Goal: Information Seeking & Learning: Find specific page/section

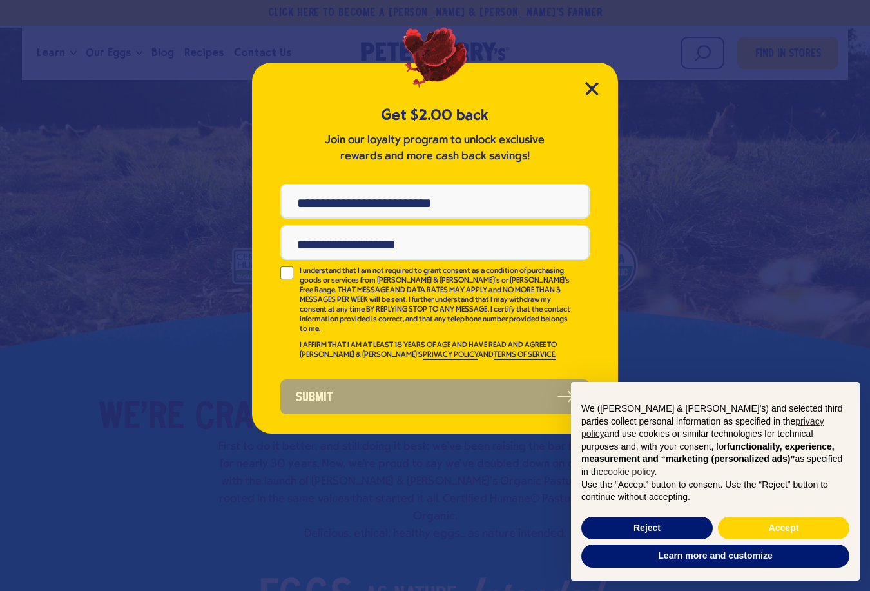
drag, startPoint x: 310, startPoint y: 87, endPoint x: 318, endPoint y: 87, distance: 8.4
click at [310, 87] on div "Get $2.00 back Join our loyalty program to unlock exclusive rewards and more ca…" at bounding box center [435, 248] width 366 height 371
click at [591, 85] on icon "Close Modal" at bounding box center [592, 89] width 14 height 14
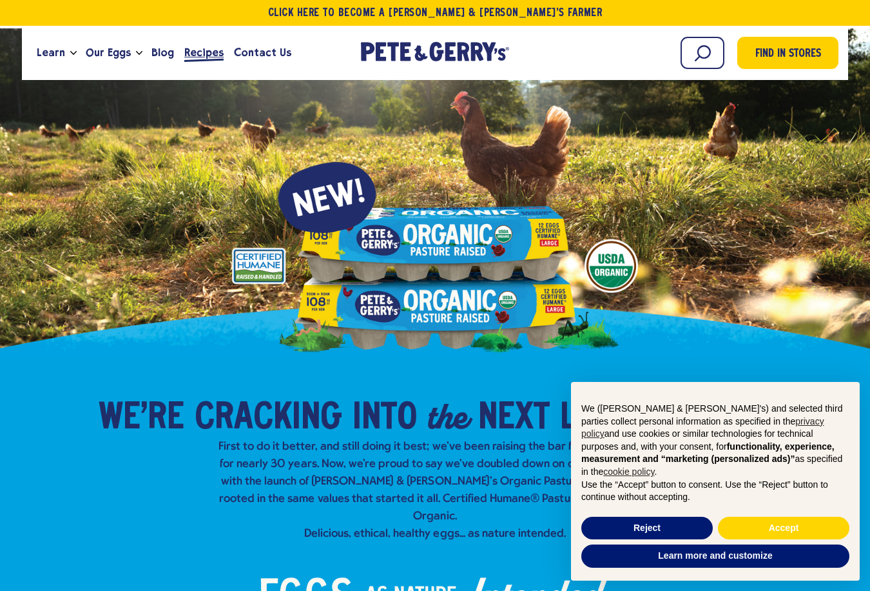
click at [207, 51] on span "Recipes" at bounding box center [203, 52] width 39 height 16
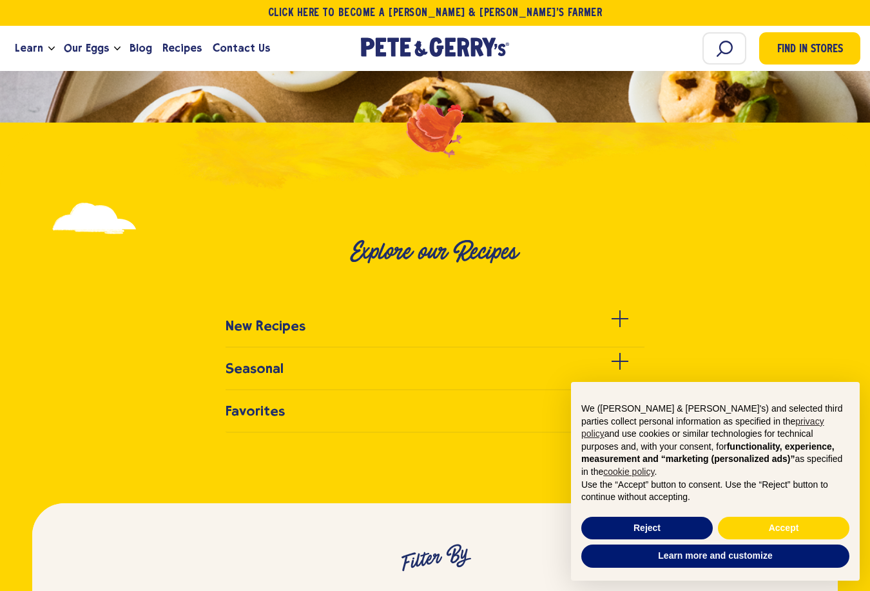
scroll to position [516, 0]
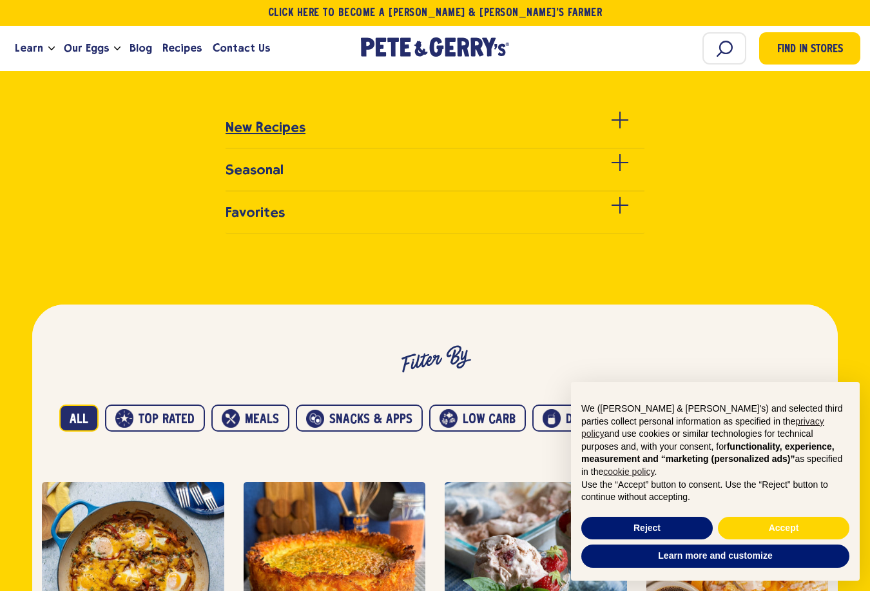
click at [293, 126] on h3 "New Recipes" at bounding box center [266, 126] width 80 height 15
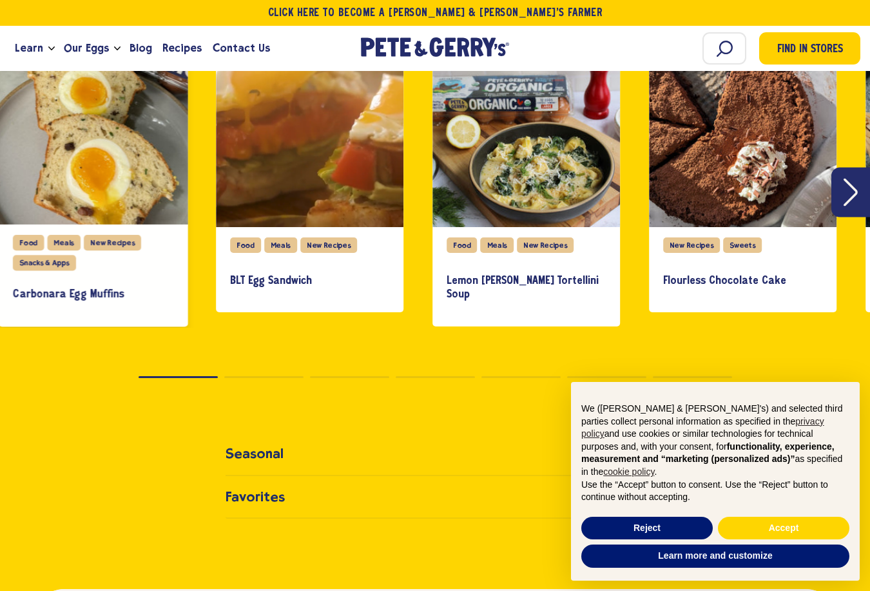
scroll to position [645, 0]
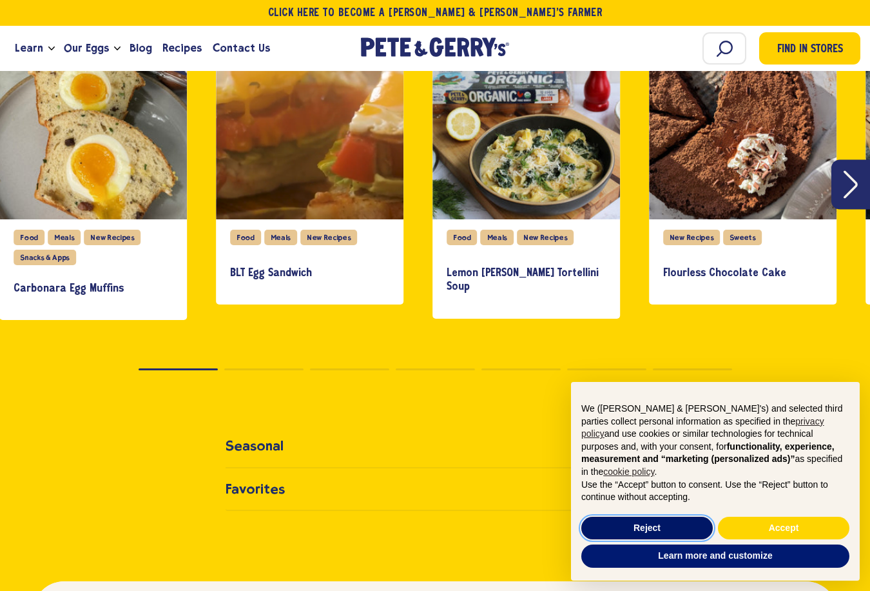
click at [617, 527] on button "Reject" at bounding box center [648, 527] width 132 height 23
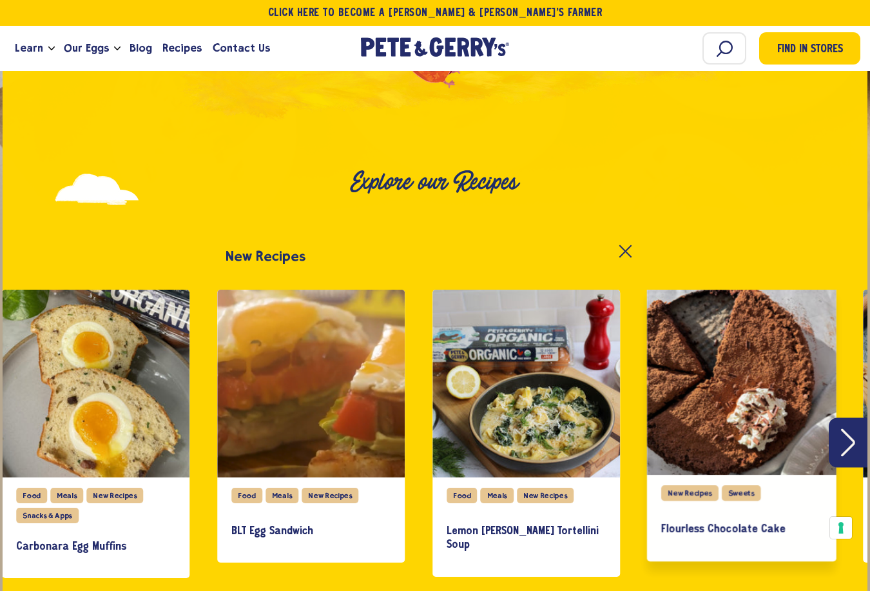
scroll to position [0, 0]
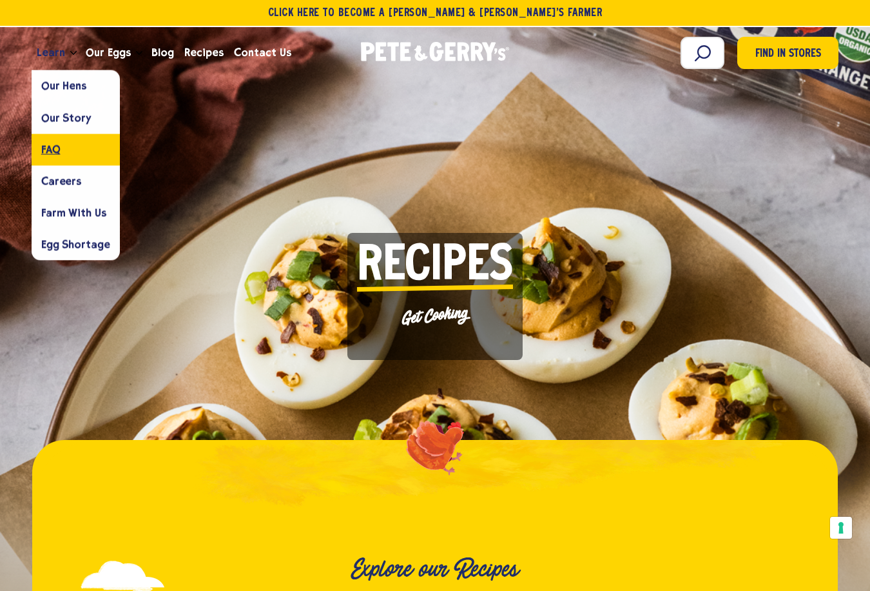
click at [78, 162] on link "FAQ" at bounding box center [76, 149] width 88 height 32
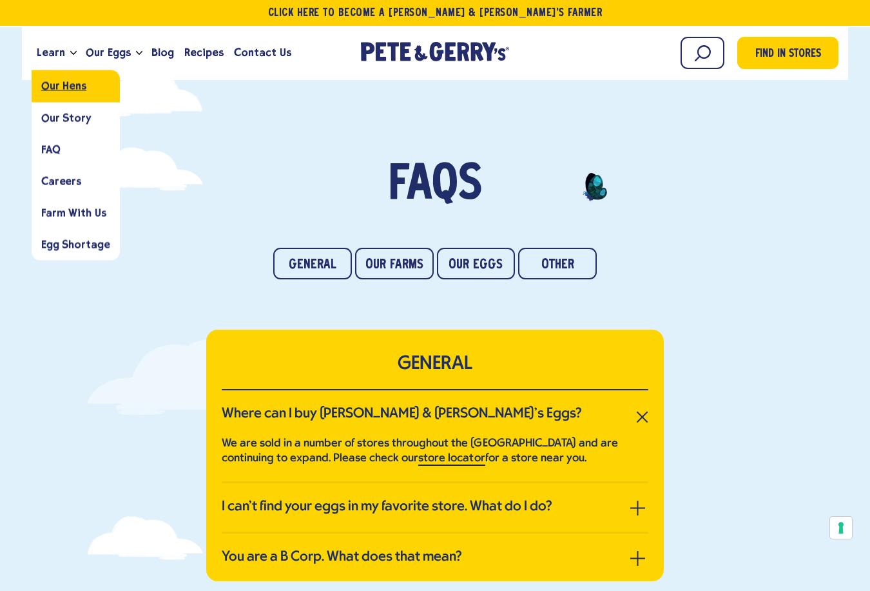
click at [75, 88] on span "Our Hens" at bounding box center [63, 86] width 45 height 12
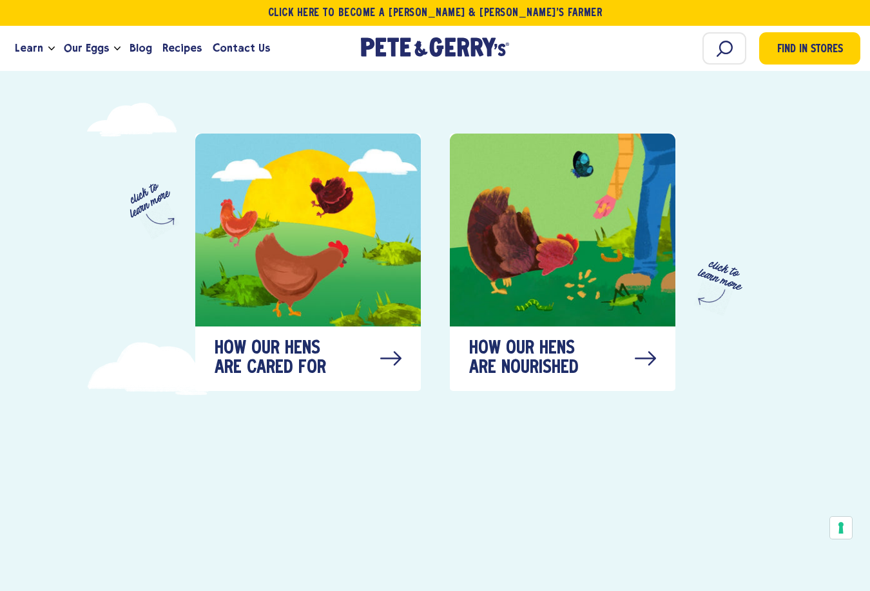
scroll to position [709, 0]
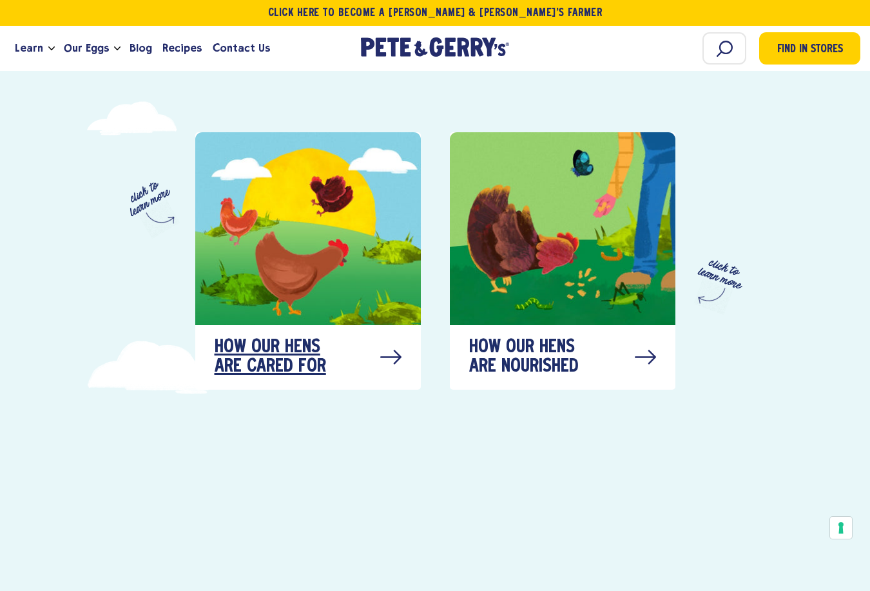
click at [313, 347] on span "How our hens are cared for" at bounding box center [279, 357] width 129 height 39
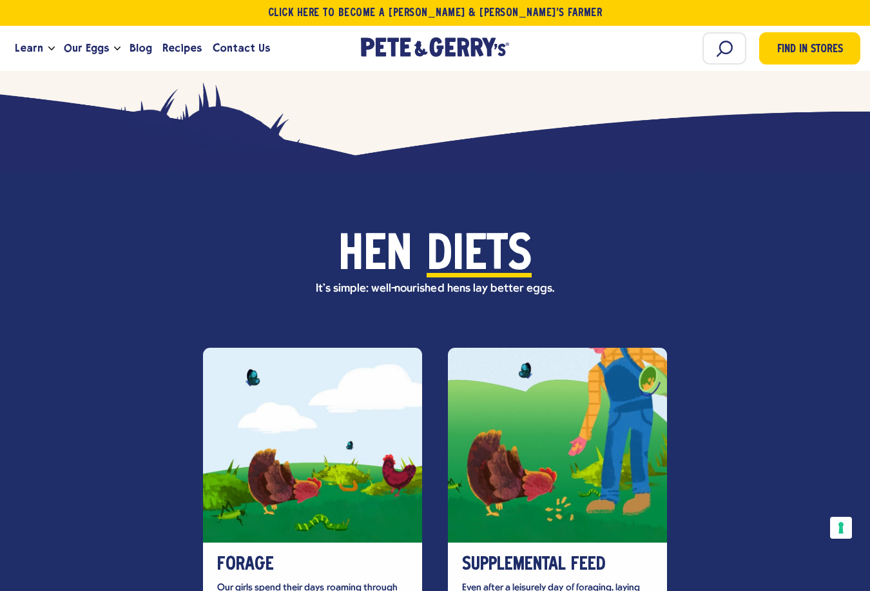
scroll to position [3784, 0]
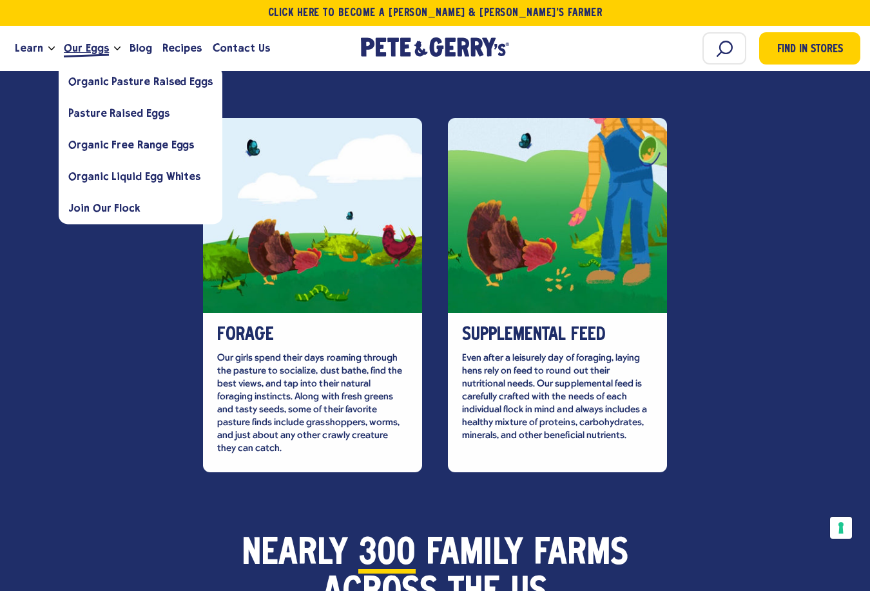
click at [79, 52] on span "Our Eggs" at bounding box center [86, 48] width 45 height 16
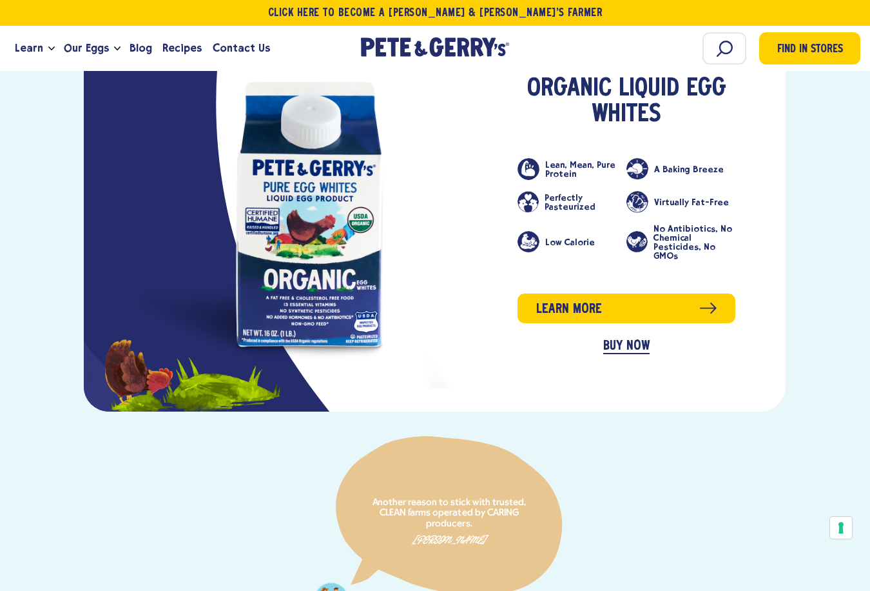
scroll to position [2358, 0]
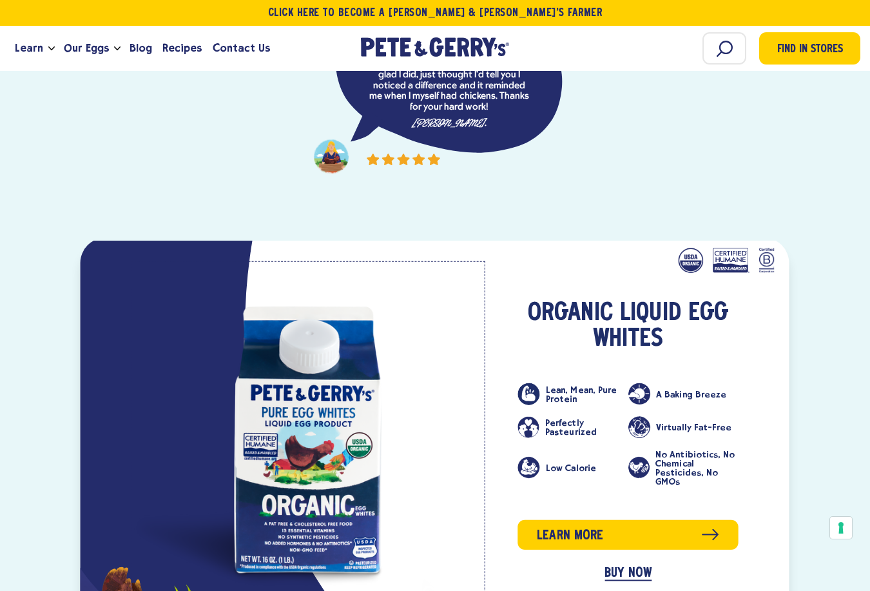
click at [176, 330] on link "product" at bounding box center [309, 437] width 355 height 355
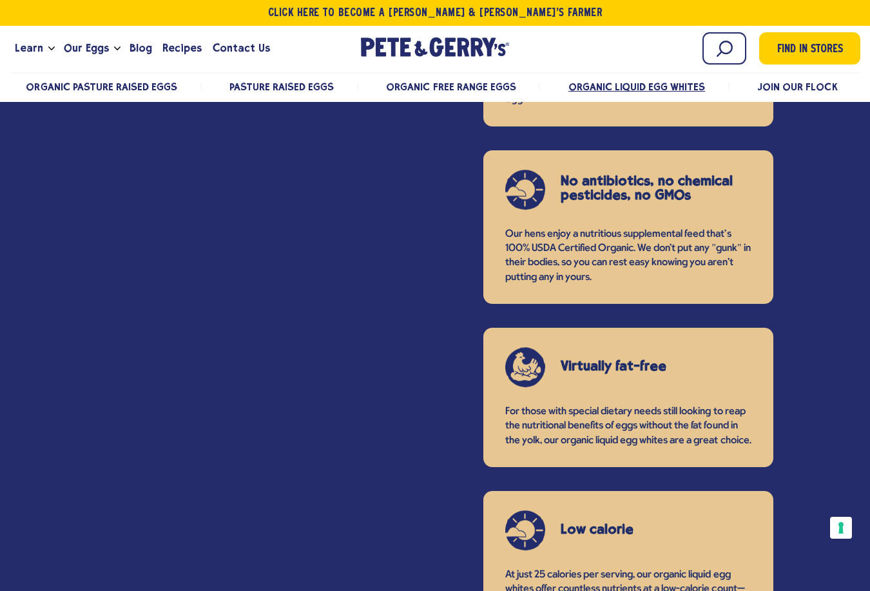
scroll to position [1547, 0]
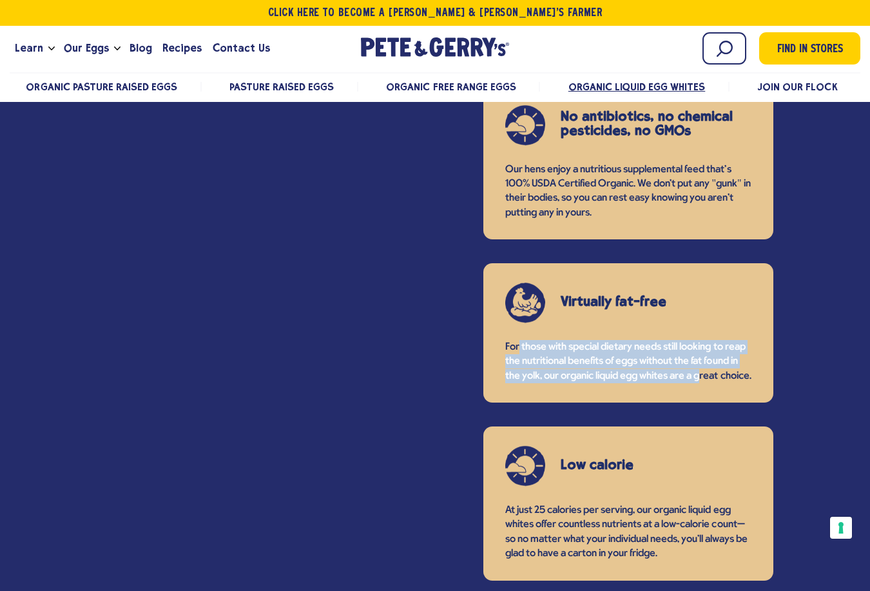
drag, startPoint x: 518, startPoint y: 333, endPoint x: 704, endPoint y: 366, distance: 188.5
click at [704, 366] on p "For those with special dietary needs still looking to reap the nutritional bene…" at bounding box center [628, 361] width 246 height 43
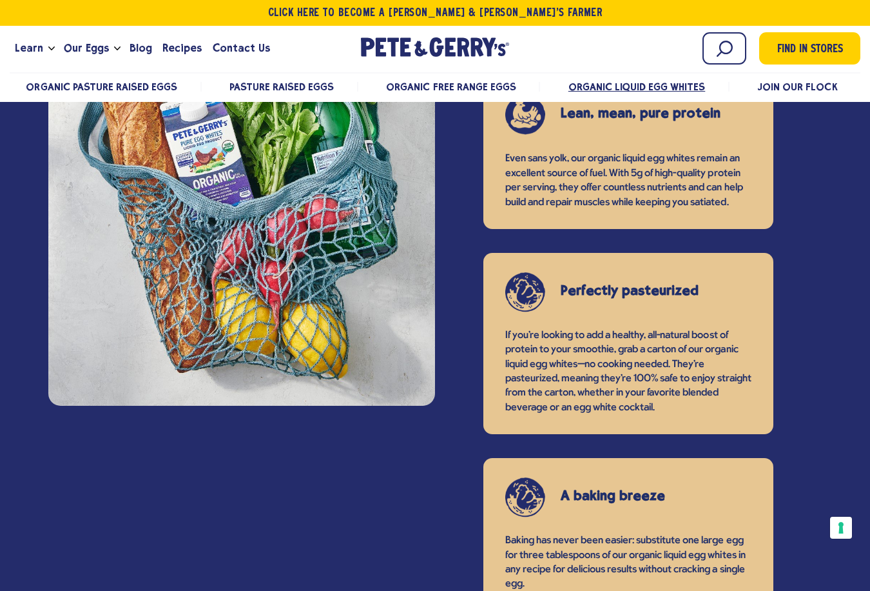
scroll to position [1032, 0]
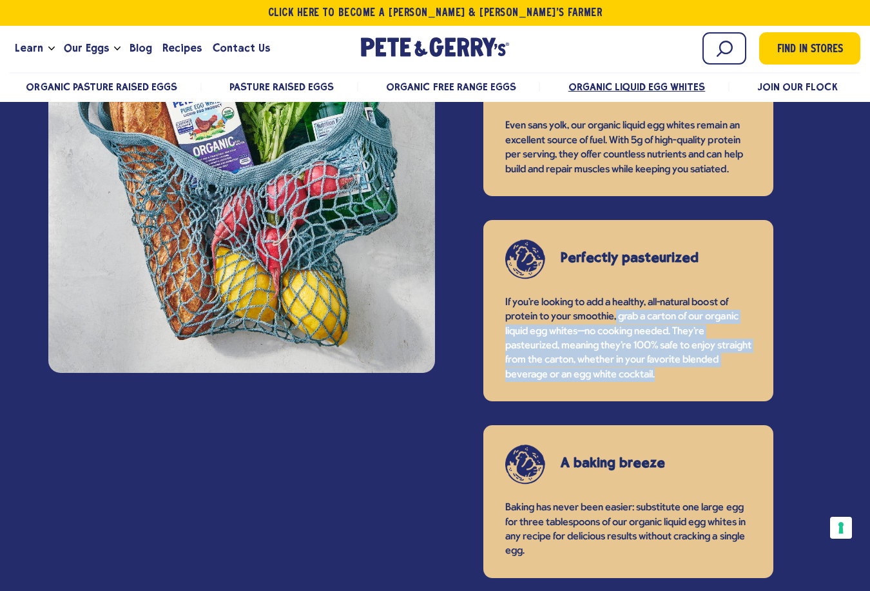
drag, startPoint x: 617, startPoint y: 304, endPoint x: 701, endPoint y: 362, distance: 102.5
click at [701, 362] on p "If you’re looking to add a healthy, all-natural boost of protein to your smooth…" at bounding box center [628, 338] width 246 height 86
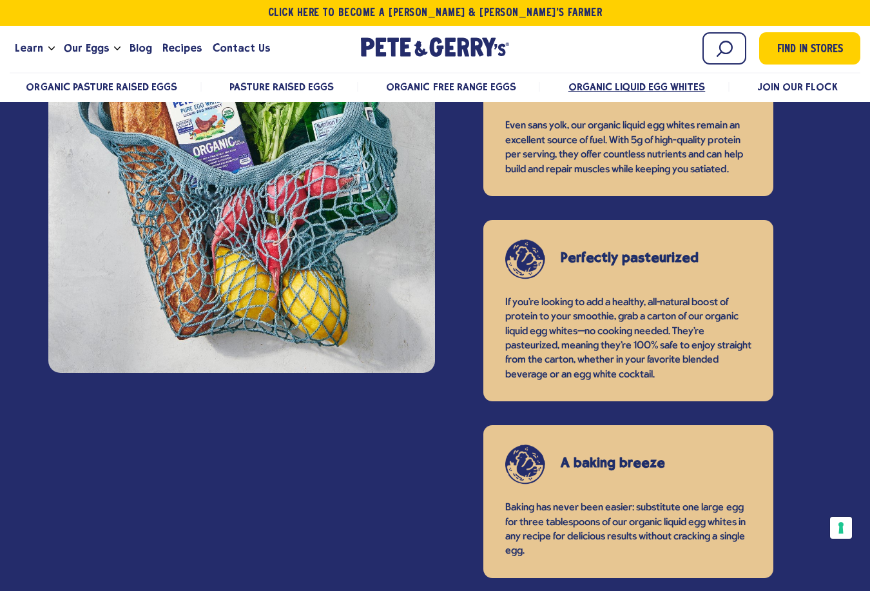
drag, startPoint x: 701, startPoint y: 362, endPoint x: 787, endPoint y: 395, distance: 91.2
click at [787, 395] on div "What's to Love Lean, mean, pure protein Even sans yolk, our organic liquid egg …" at bounding box center [628, 522] width 387 height 1195
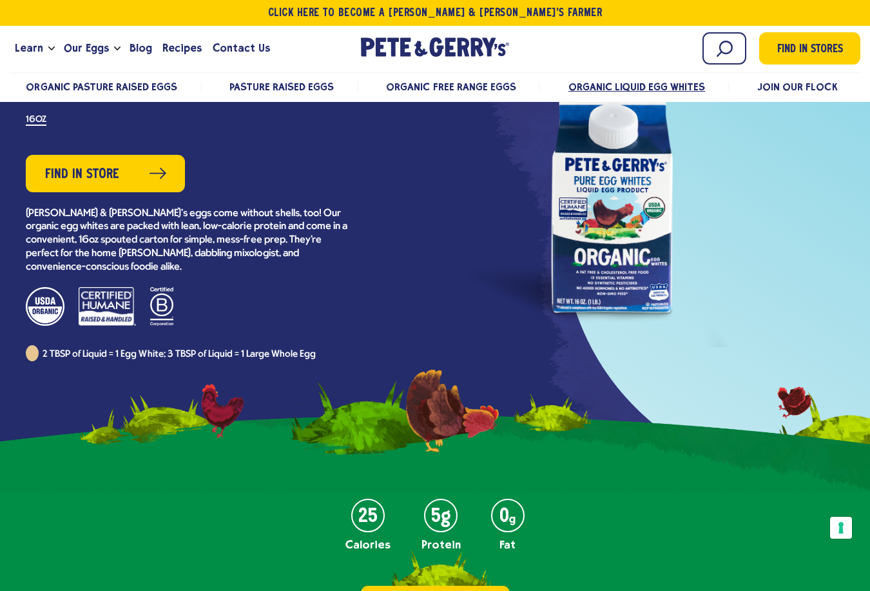
scroll to position [0, 0]
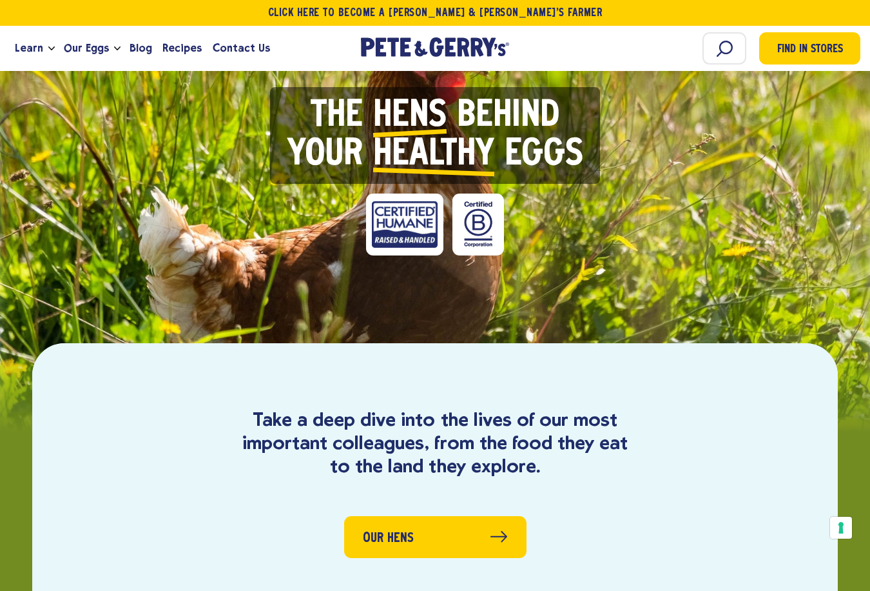
scroll to position [2989, 0]
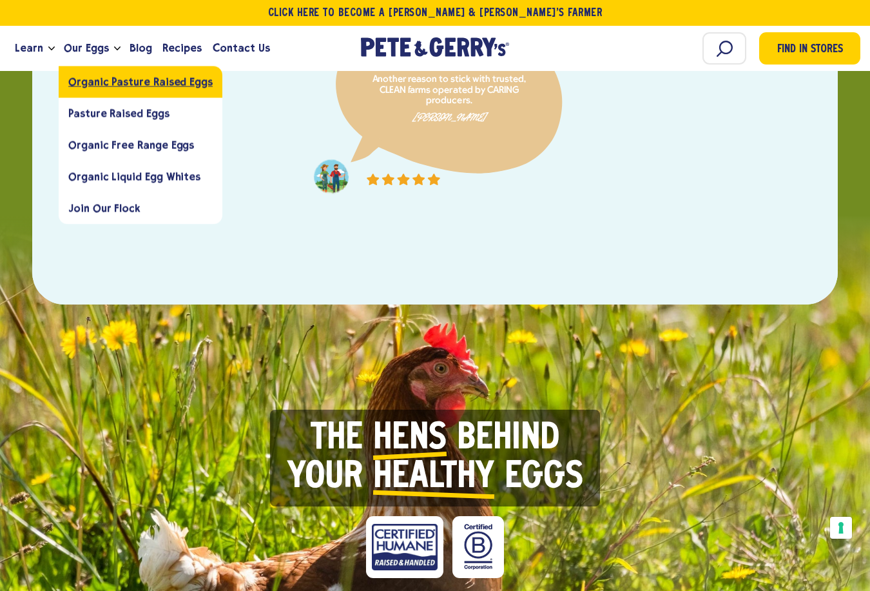
click at [92, 79] on span "Organic Pasture Raised Eggs" at bounding box center [140, 81] width 144 height 12
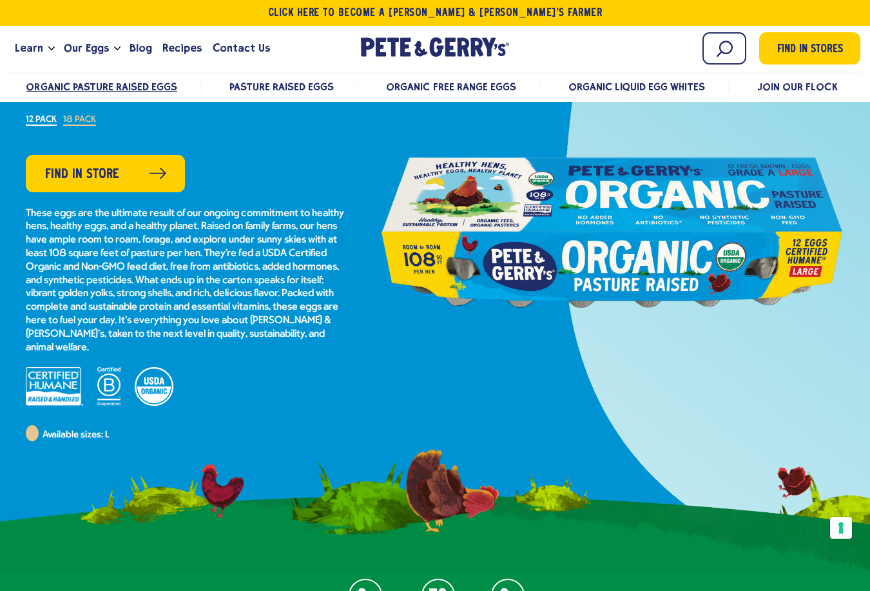
scroll to position [193, 0]
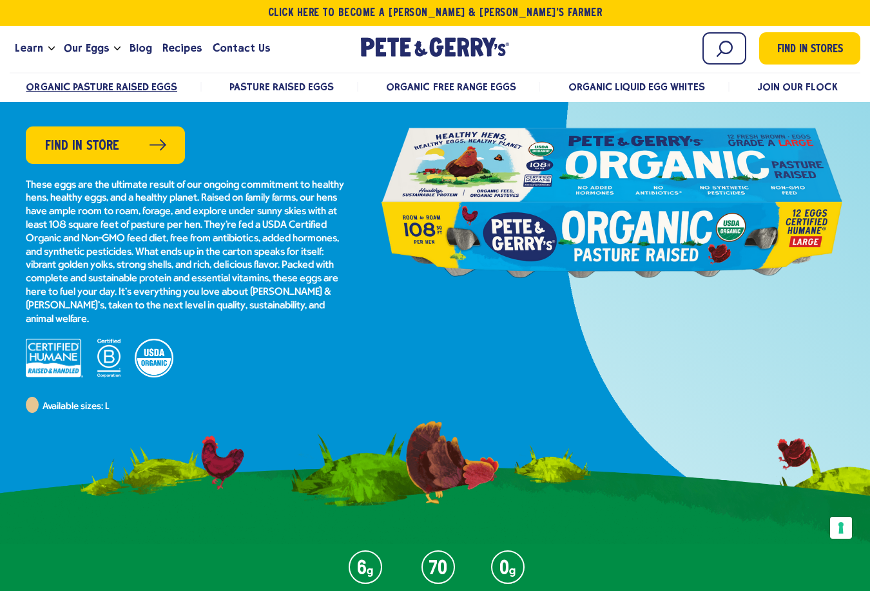
click at [55, 485] on div at bounding box center [435, 188] width 870 height 708
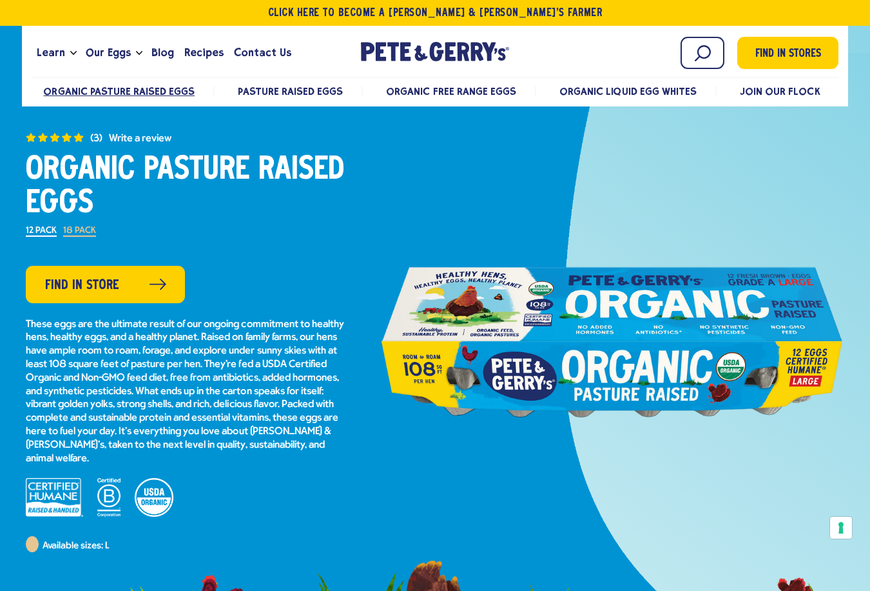
scroll to position [0, 0]
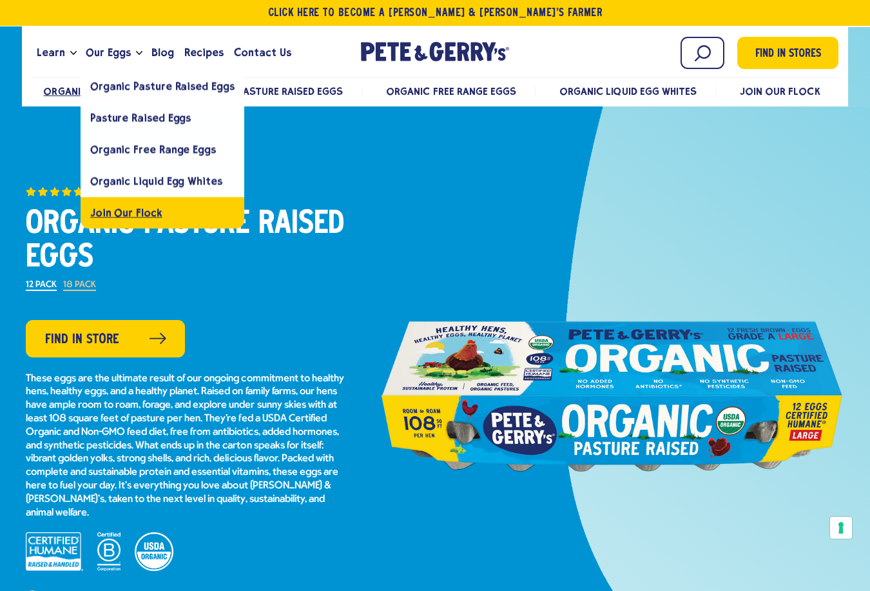
click at [171, 212] on link "Join Our Flock" at bounding box center [163, 213] width 164 height 32
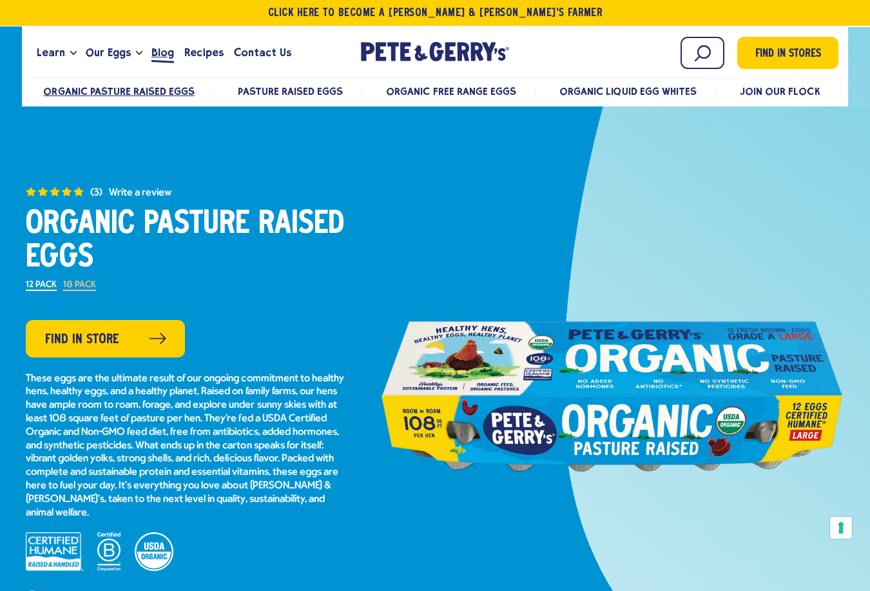
click at [147, 50] on link "Blog" at bounding box center [162, 52] width 33 height 35
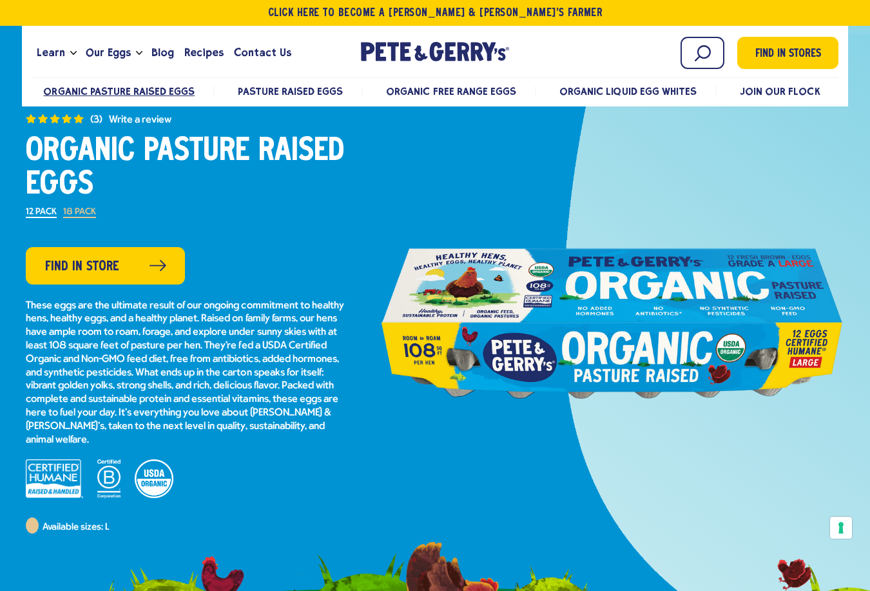
scroll to position [64, 0]
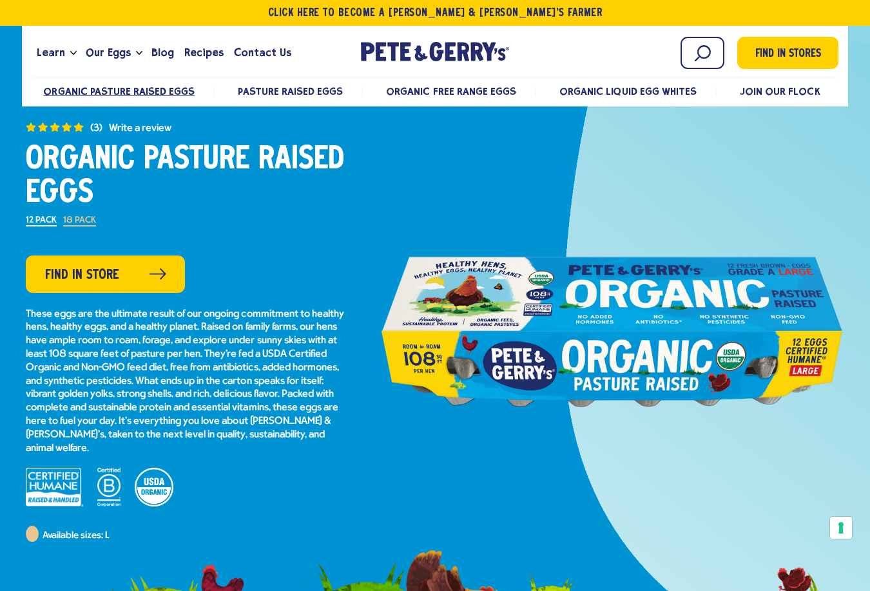
click at [215, 538] on div "Available sizes: L" at bounding box center [187, 533] width 322 height 16
click at [162, 50] on span "Blog" at bounding box center [163, 52] width 23 height 16
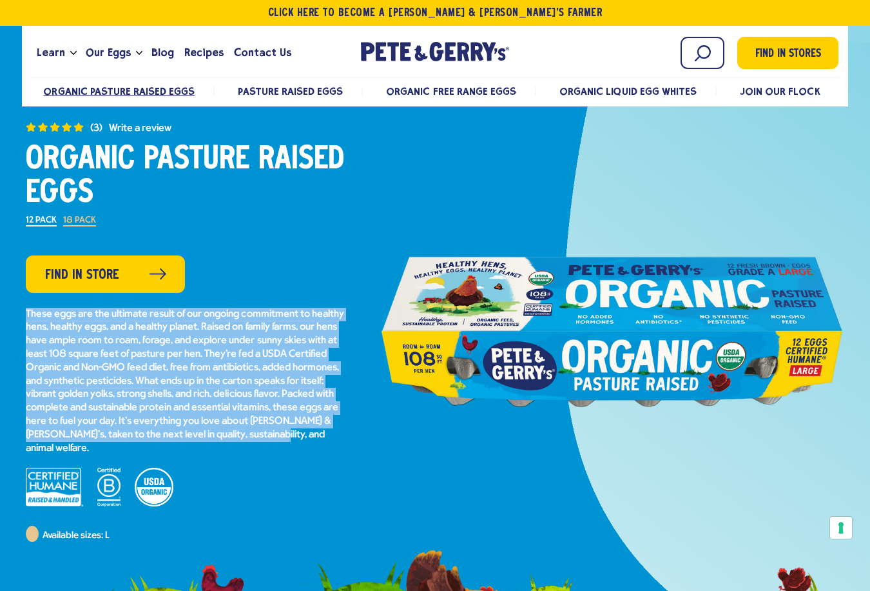
drag, startPoint x: 26, startPoint y: 313, endPoint x: 342, endPoint y: 431, distance: 338.0
click at [342, 431] on p "These eggs are the ultimate result of our ongoing commitment to healthy hens, h…" at bounding box center [187, 382] width 322 height 148
drag, startPoint x: 55, startPoint y: 383, endPoint x: 87, endPoint y: 384, distance: 31.6
click at [55, 383] on p "These eggs are the ultimate result of our ongoing commitment to healthy hens, h…" at bounding box center [187, 382] width 322 height 148
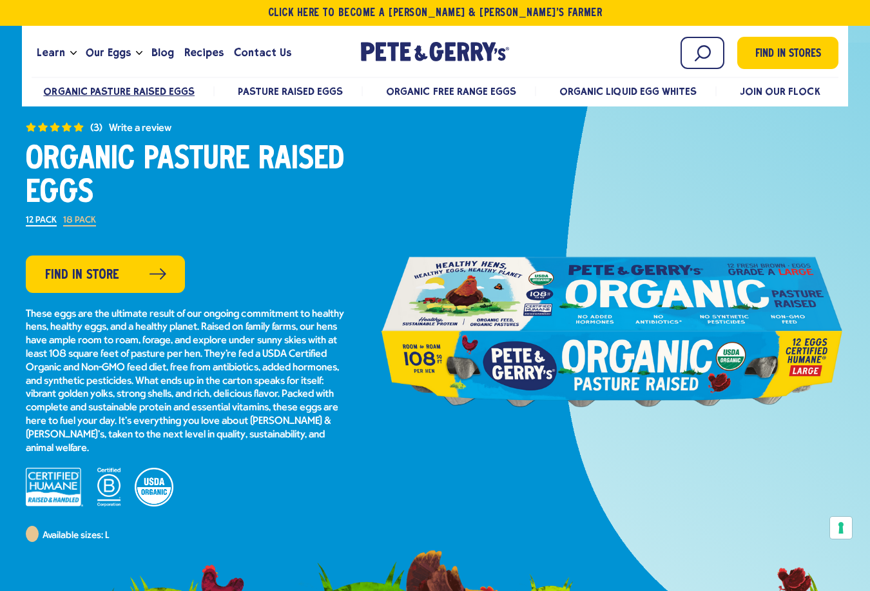
click at [116, 380] on p "These eggs are the ultimate result of our ongoing commitment to healthy hens, h…" at bounding box center [187, 382] width 322 height 148
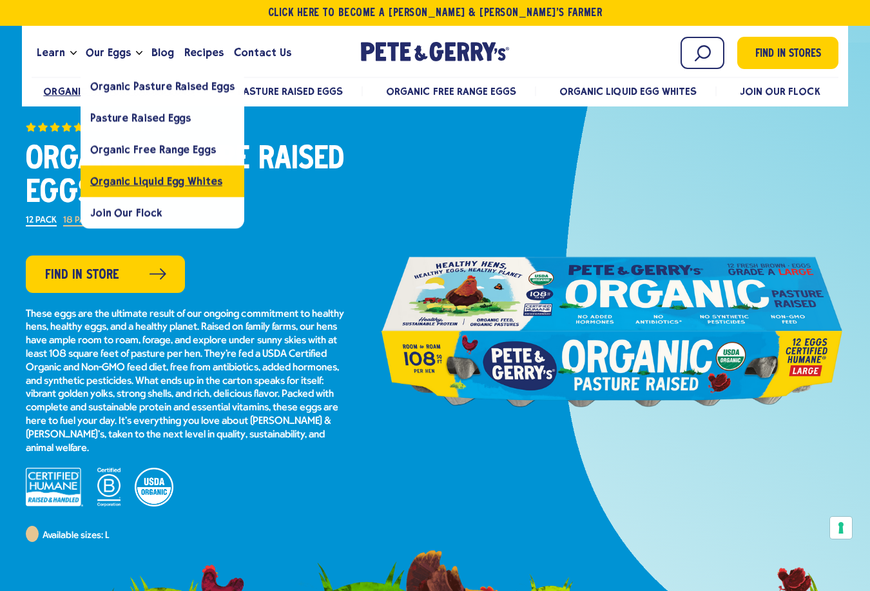
click at [147, 177] on span "Organic Liquid Egg Whites" at bounding box center [156, 181] width 132 height 12
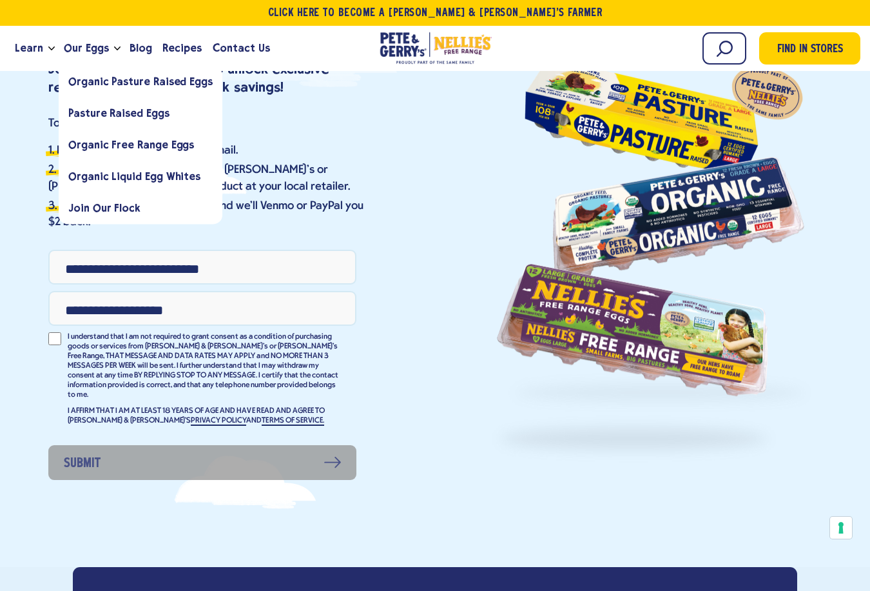
scroll to position [193, 0]
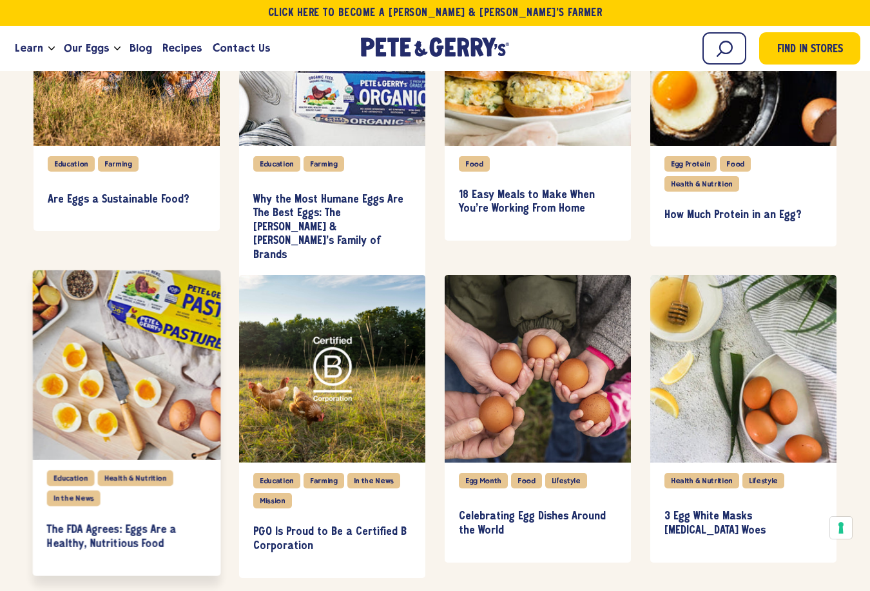
scroll to position [1225, 0]
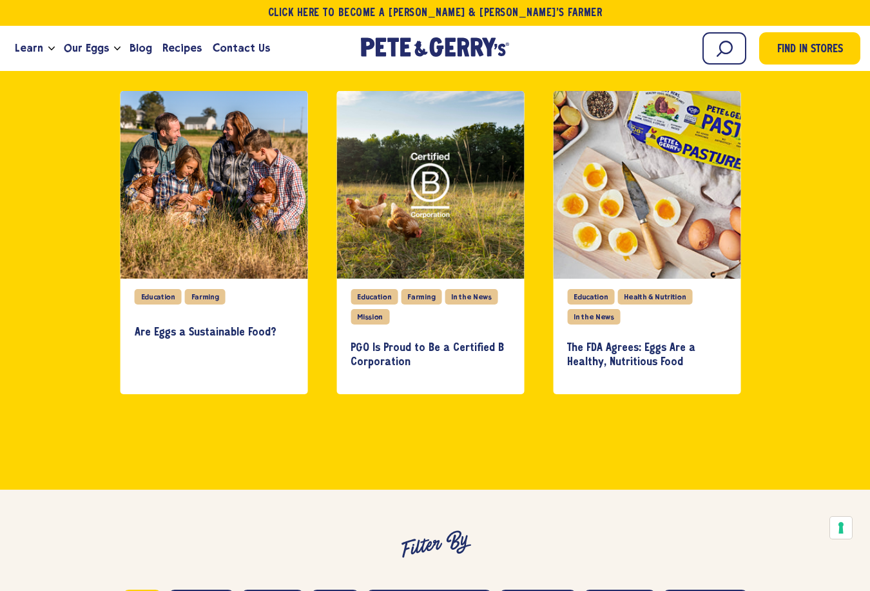
scroll to position [451, 0]
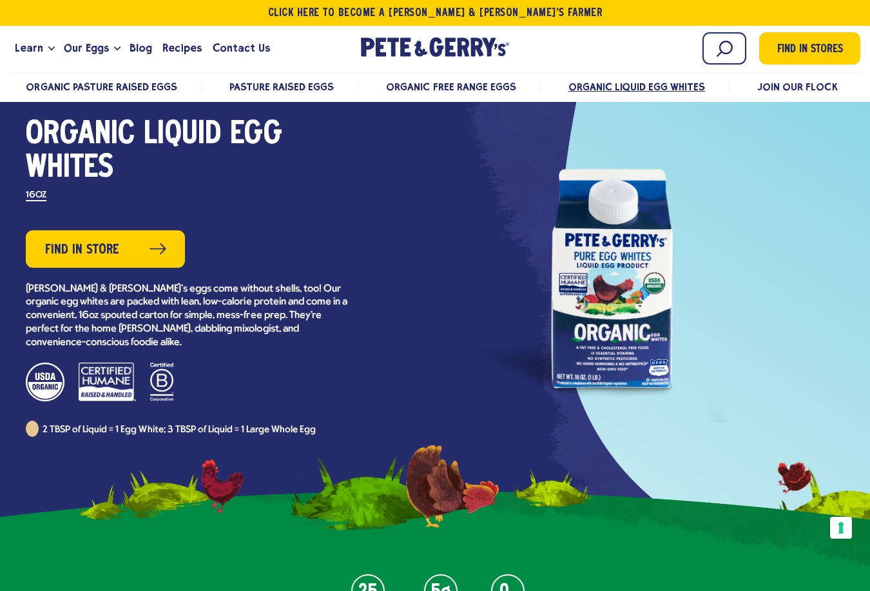
scroll to position [64, 0]
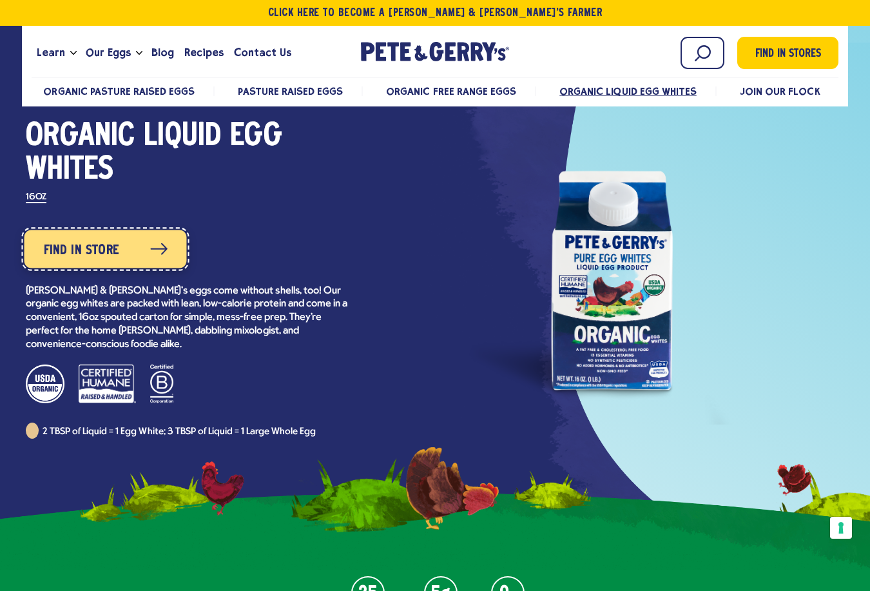
click at [144, 253] on link "Find in Store" at bounding box center [105, 249] width 162 height 38
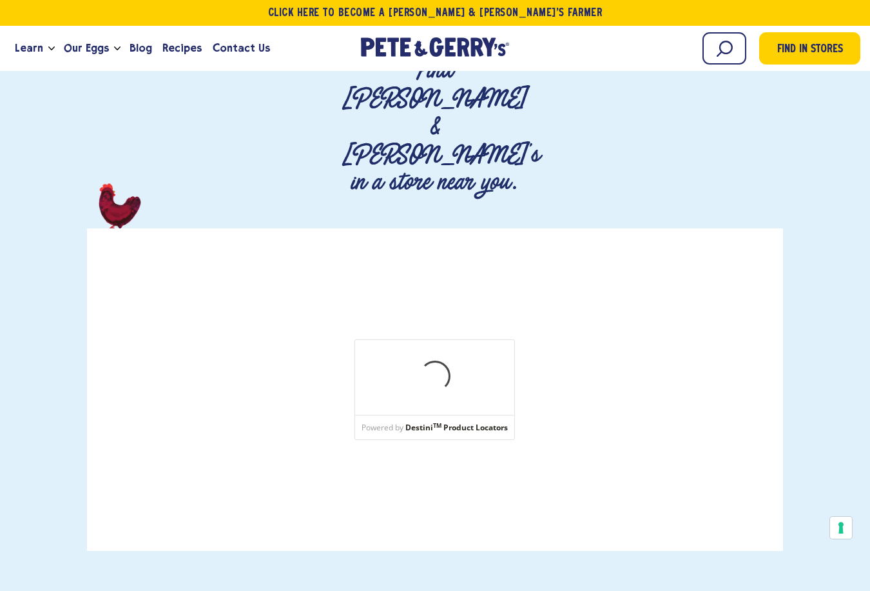
scroll to position [193, 0]
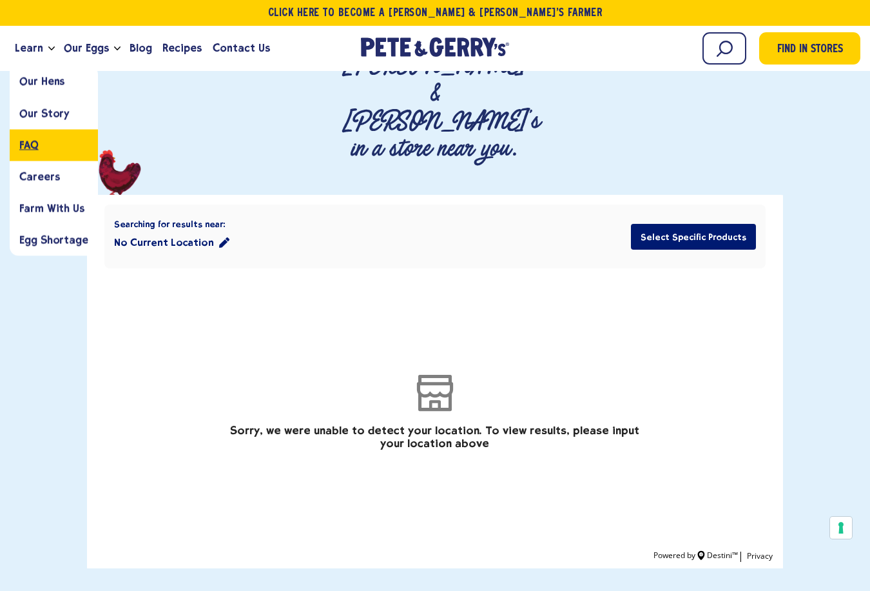
click at [63, 154] on link "FAQ" at bounding box center [54, 145] width 88 height 32
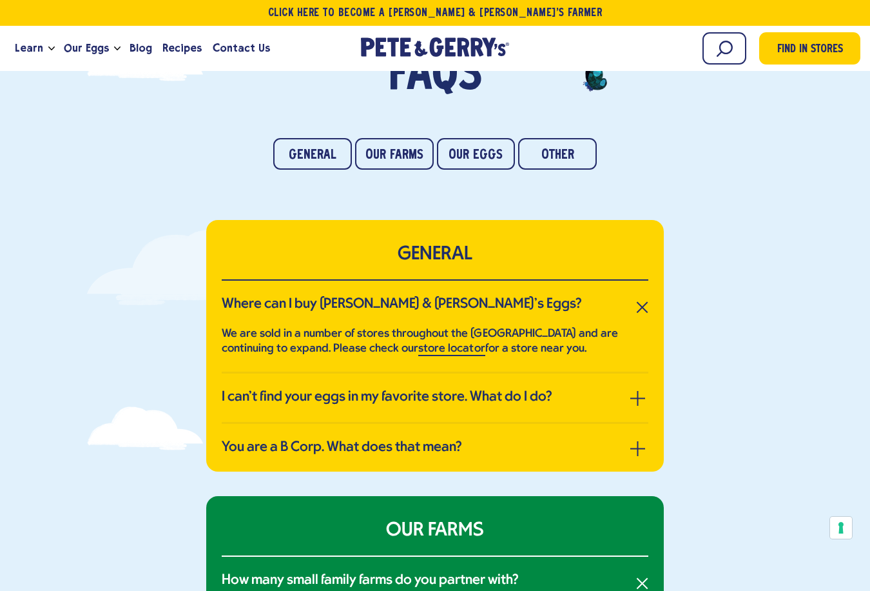
scroll to position [129, 0]
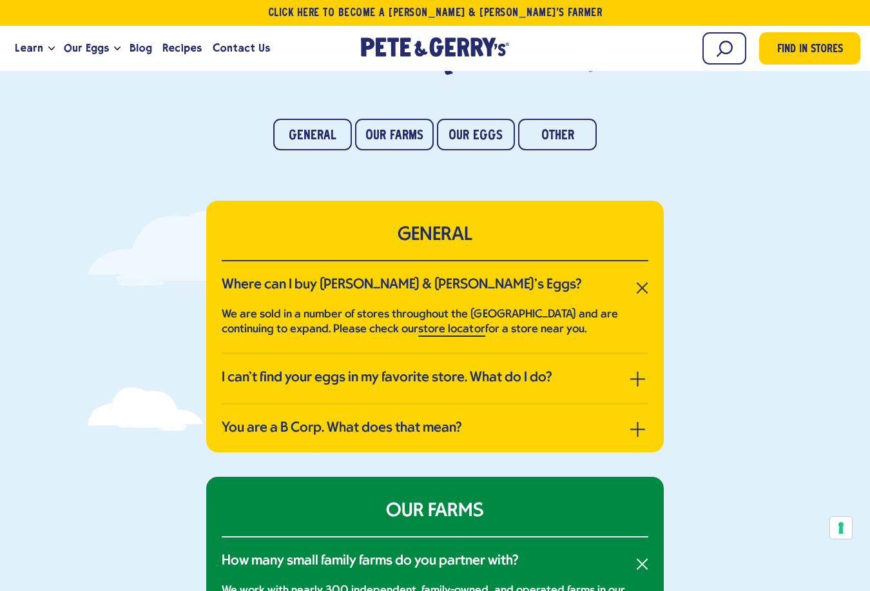
click at [585, 387] on li "I can’t find your eggs in my favorite store. What do I do? Great question! We f…" at bounding box center [435, 379] width 427 height 50
click at [665, 371] on div "GENERAL Where can I buy Pete & Gerry’s Eggs? We are sold in a number of stores …" at bounding box center [435, 326] width 870 height 251
click at [640, 375] on button "button" at bounding box center [638, 378] width 15 height 15
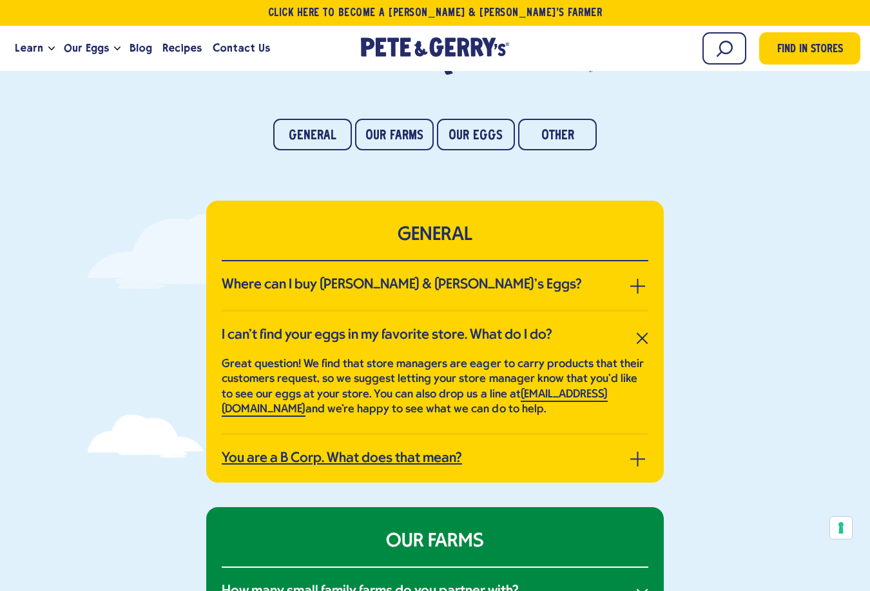
click at [616, 467] on link "You are a B Corp. What does that mean?" at bounding box center [435, 458] width 427 height 17
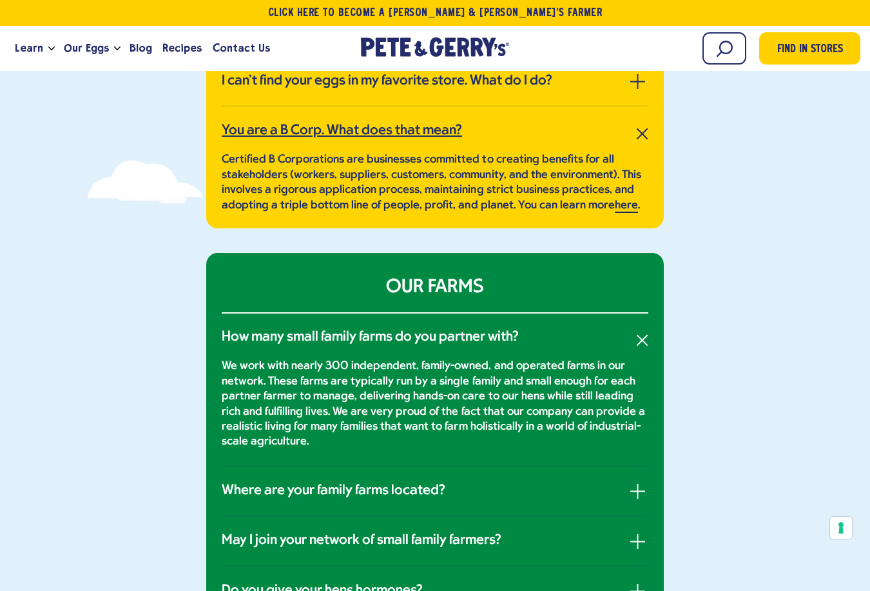
scroll to position [387, 0]
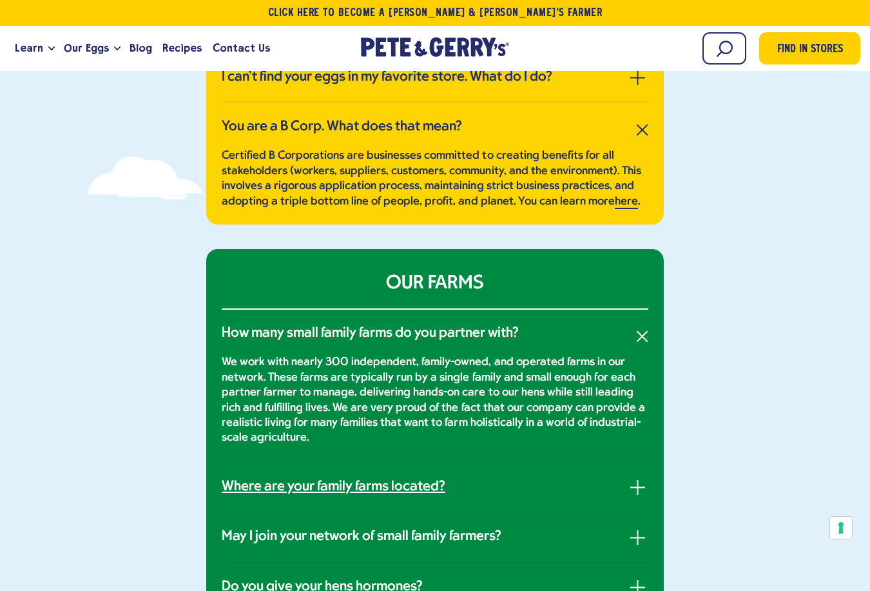
click at [496, 489] on link "Where are your family farms located?" at bounding box center [435, 486] width 427 height 17
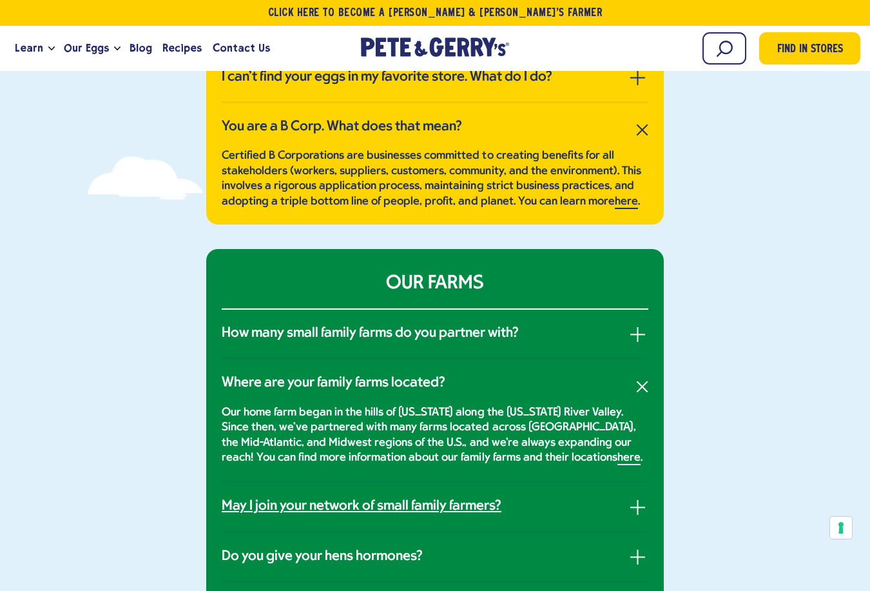
click at [532, 511] on link "May I join your network of small family farmers?" at bounding box center [435, 506] width 427 height 17
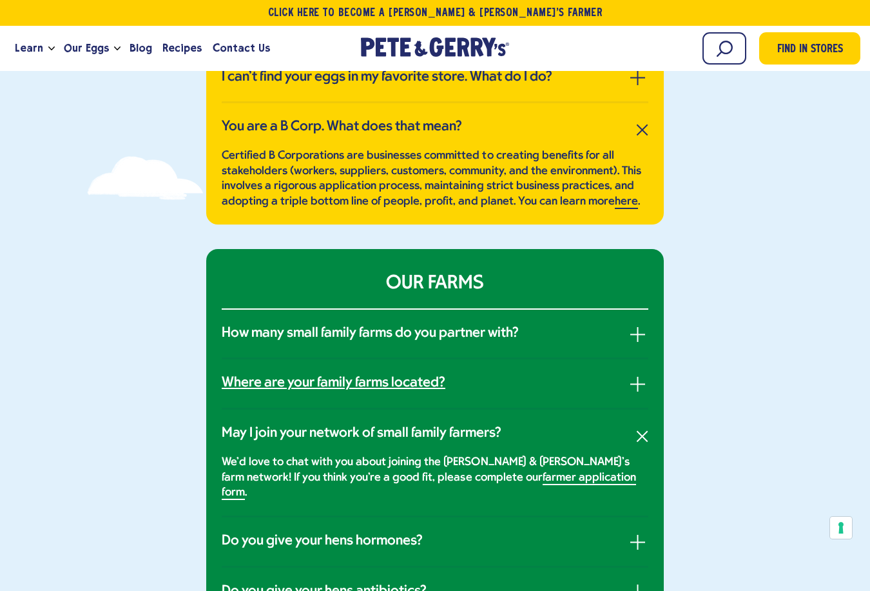
click at [551, 389] on link "Where are your family farms located?" at bounding box center [435, 383] width 427 height 17
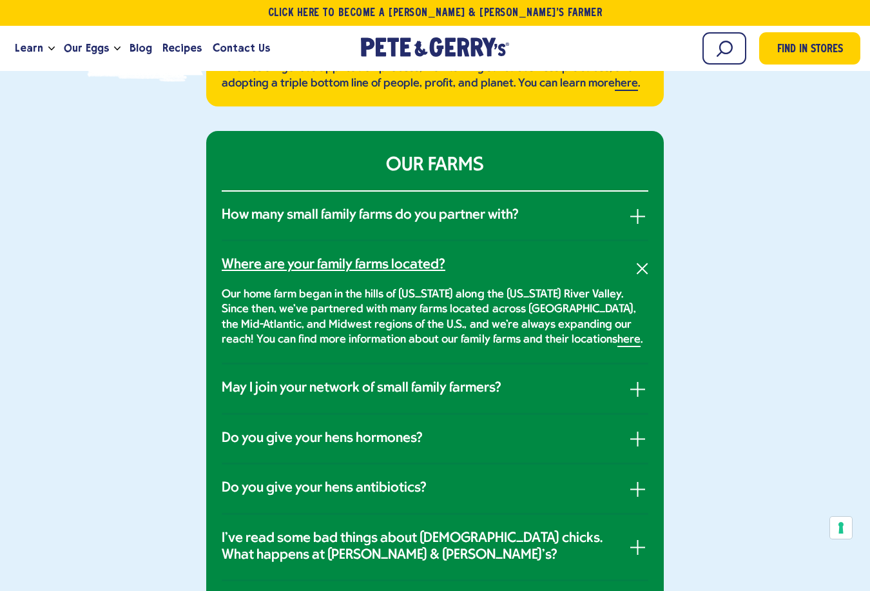
scroll to position [516, 0]
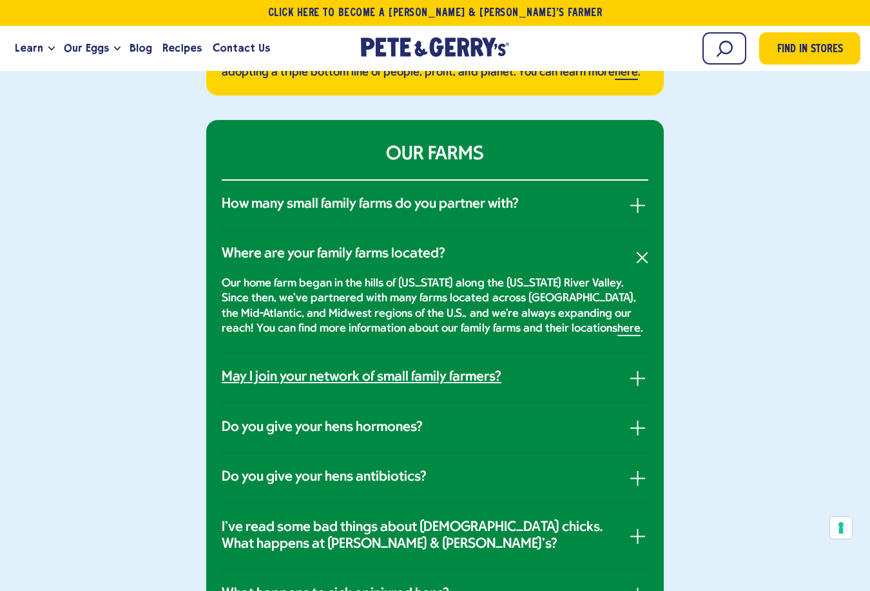
click at [551, 373] on link "May I join your network of small family farmers?" at bounding box center [435, 377] width 427 height 17
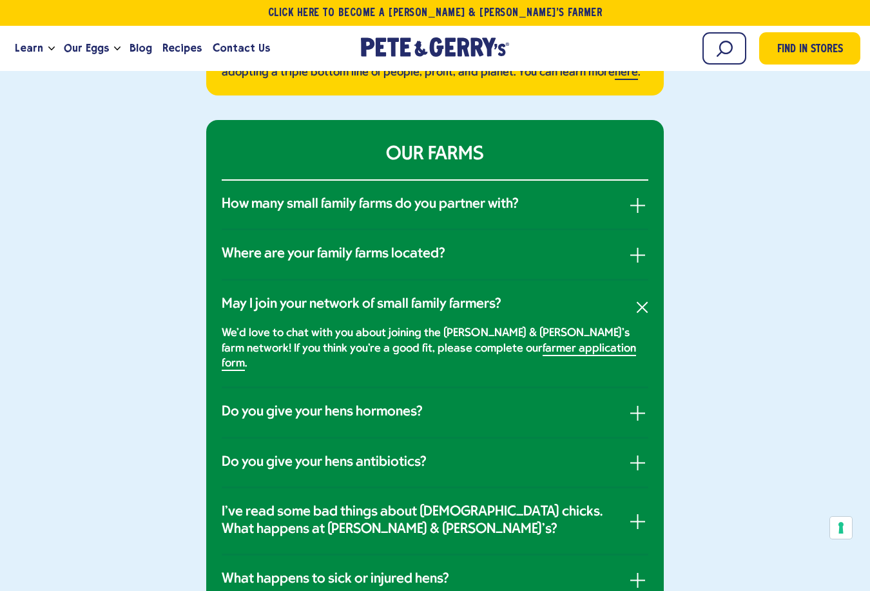
click at [543, 407] on li "Do you give your hens hormones? We do not give our Pete & Gerry's hens hormones…" at bounding box center [435, 413] width 427 height 50
click at [525, 416] on li "Do you give your hens hormones? We do not give our Pete & Gerry's hens hormones…" at bounding box center [435, 413] width 427 height 50
click at [611, 405] on link "Do you give your hens hormones?" at bounding box center [435, 412] width 427 height 17
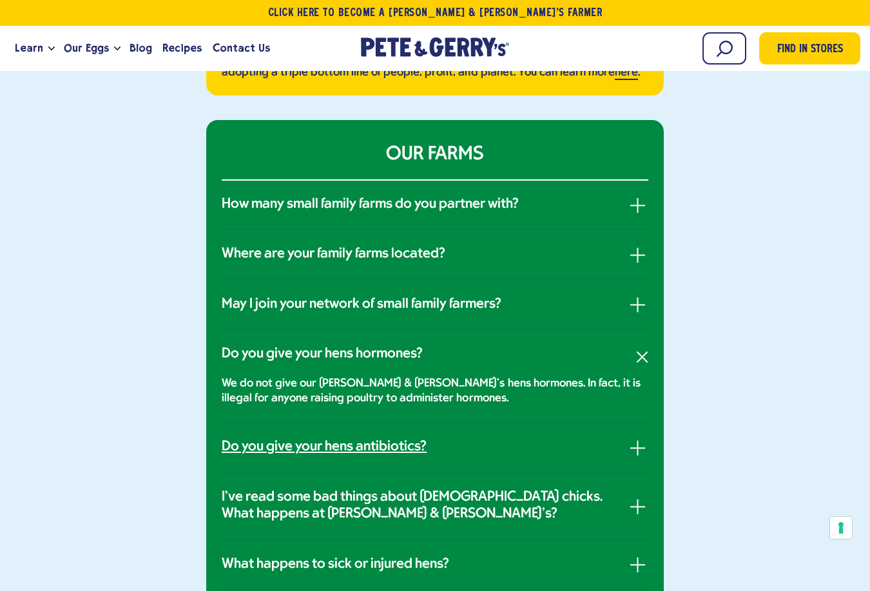
click at [618, 445] on link "Do you give your hens antibiotics?" at bounding box center [435, 446] width 427 height 17
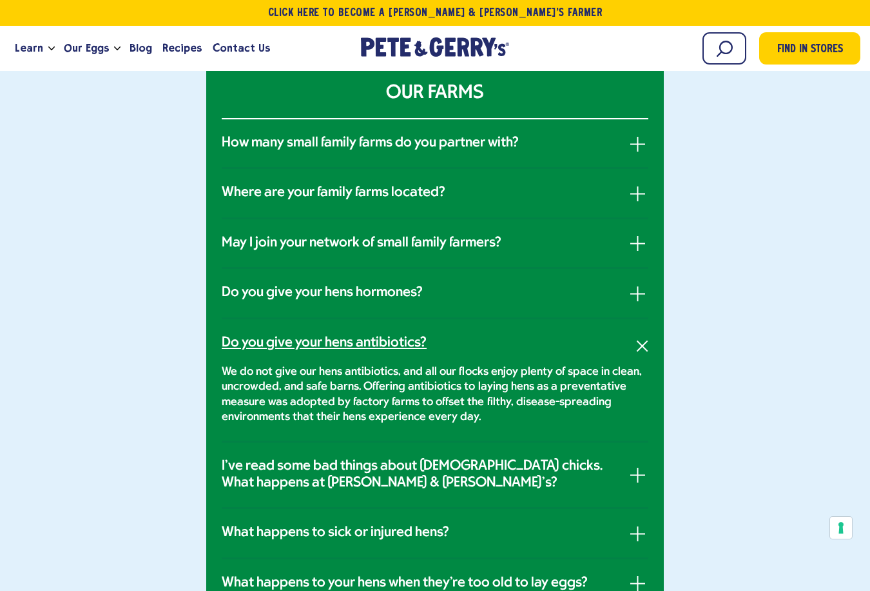
scroll to position [645, 0]
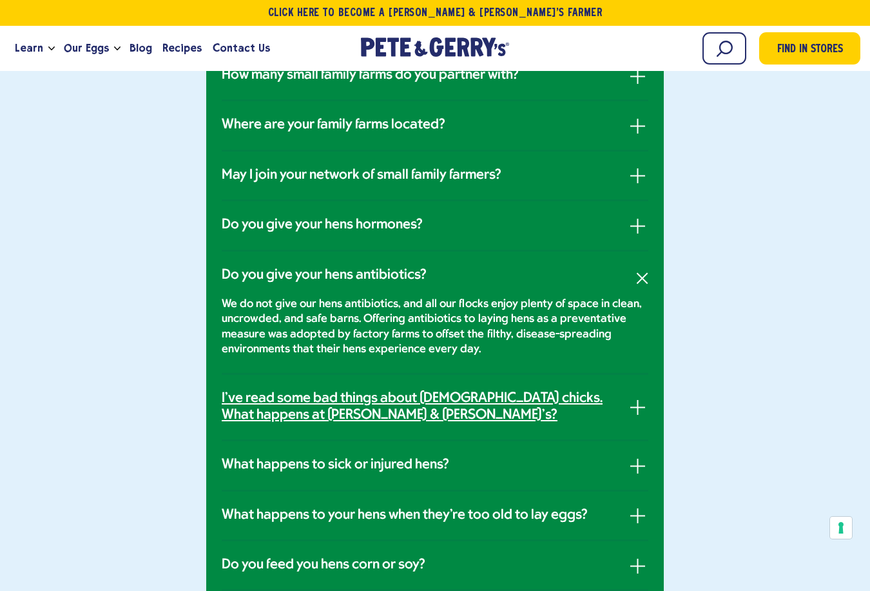
click at [639, 419] on link "I've read some bad things about male chicks. What happens at Pete & Gerry's?" at bounding box center [435, 407] width 427 height 34
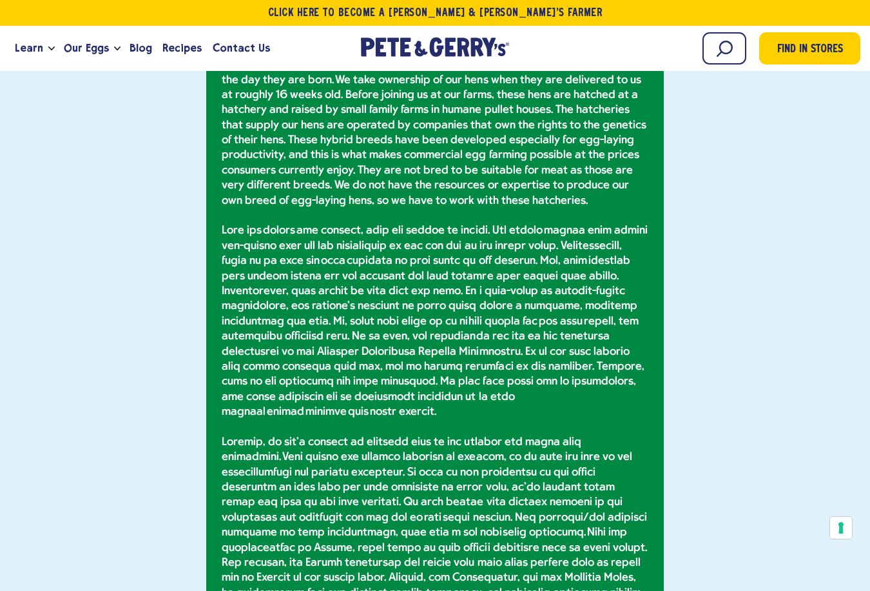
scroll to position [967, 0]
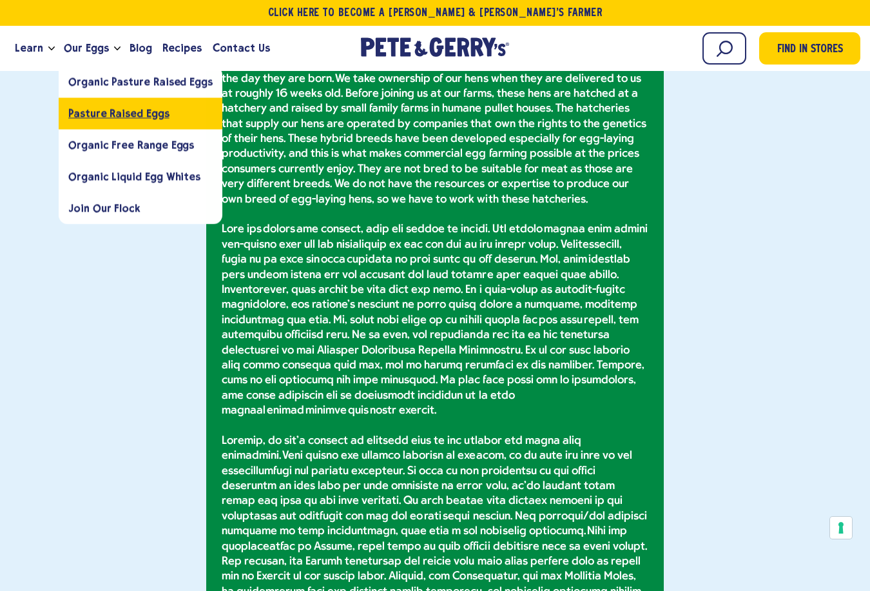
click at [92, 109] on span "Pasture Raised Eggs" at bounding box center [118, 113] width 101 height 12
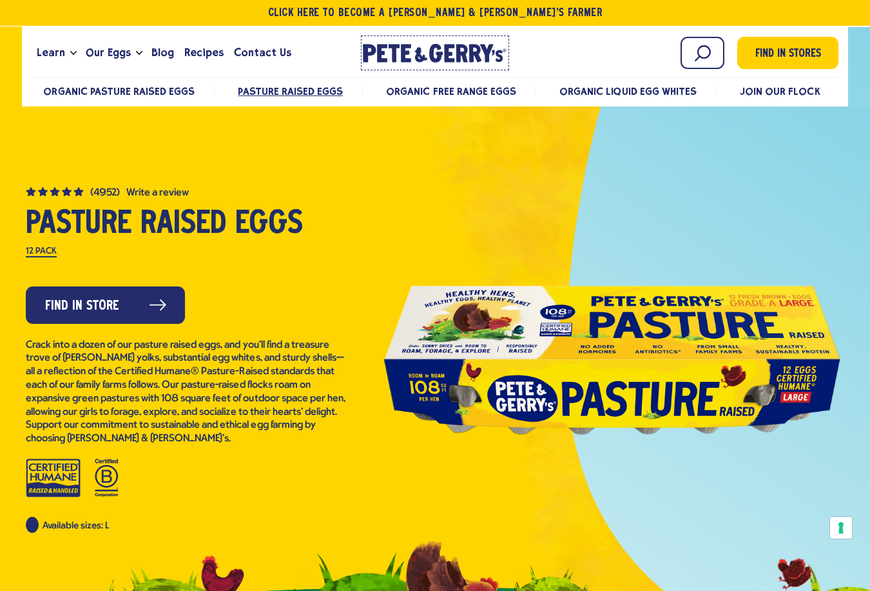
click at [396, 61] on icon "[PERSON_NAME] & [PERSON_NAME]'s Homepage" at bounding box center [435, 53] width 144 height 19
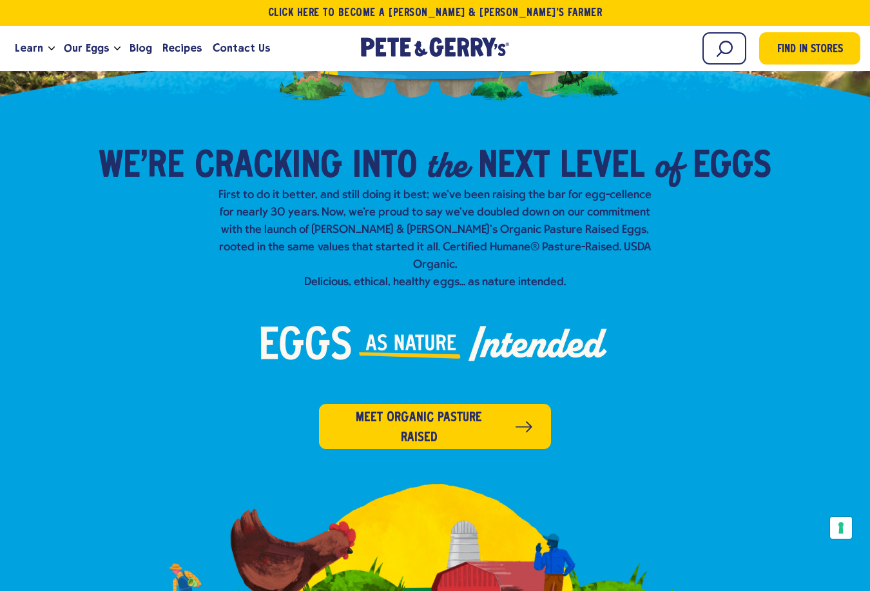
scroll to position [64, 0]
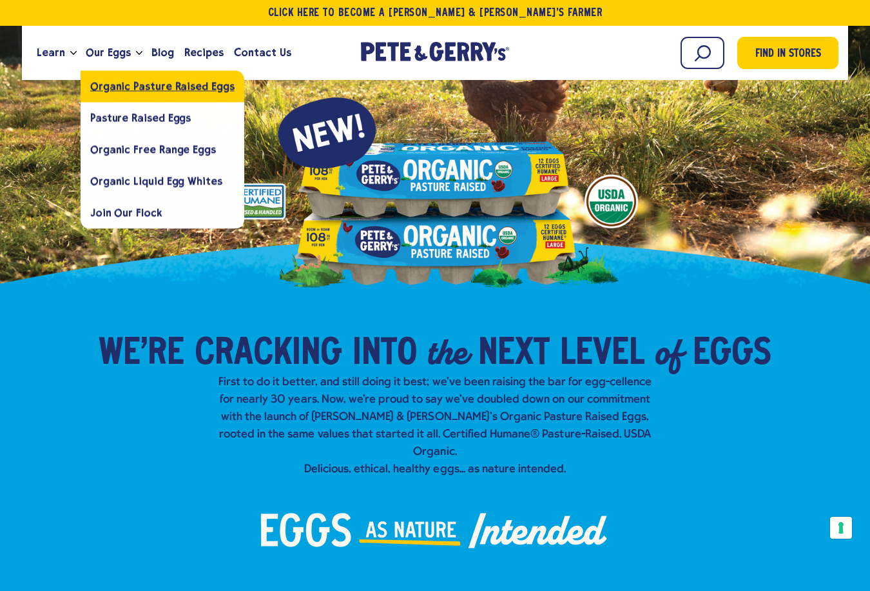
click at [108, 92] on link "Organic Pasture Raised Eggs" at bounding box center [163, 86] width 164 height 32
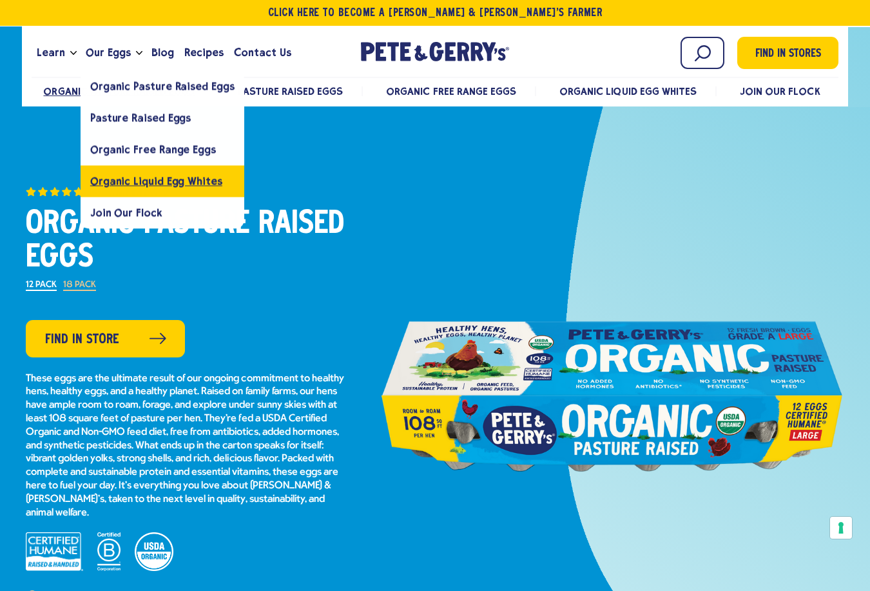
click at [131, 174] on link "Organic Liquid Egg Whites" at bounding box center [163, 181] width 164 height 32
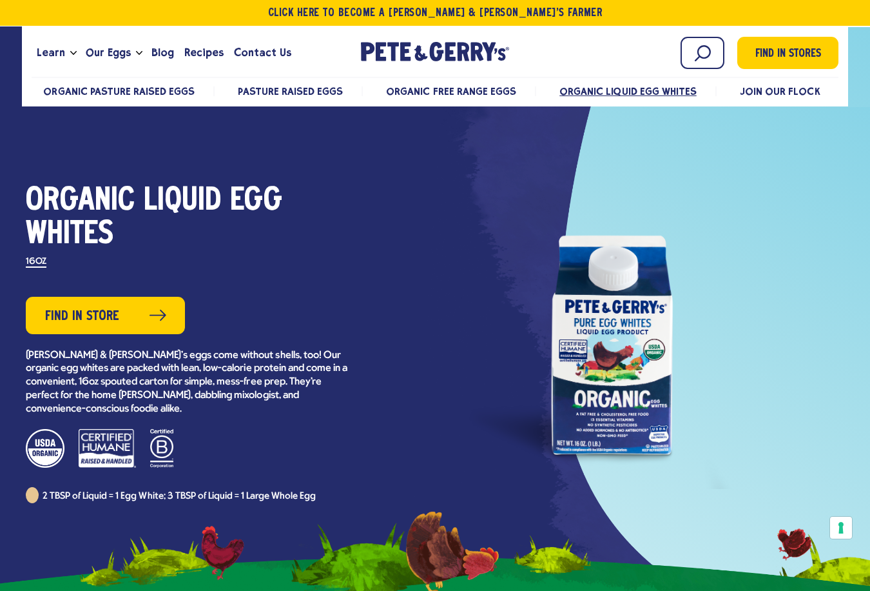
click at [68, 168] on div at bounding box center [435, 329] width 870 height 604
click at [192, 55] on span "Recipes" at bounding box center [203, 52] width 39 height 16
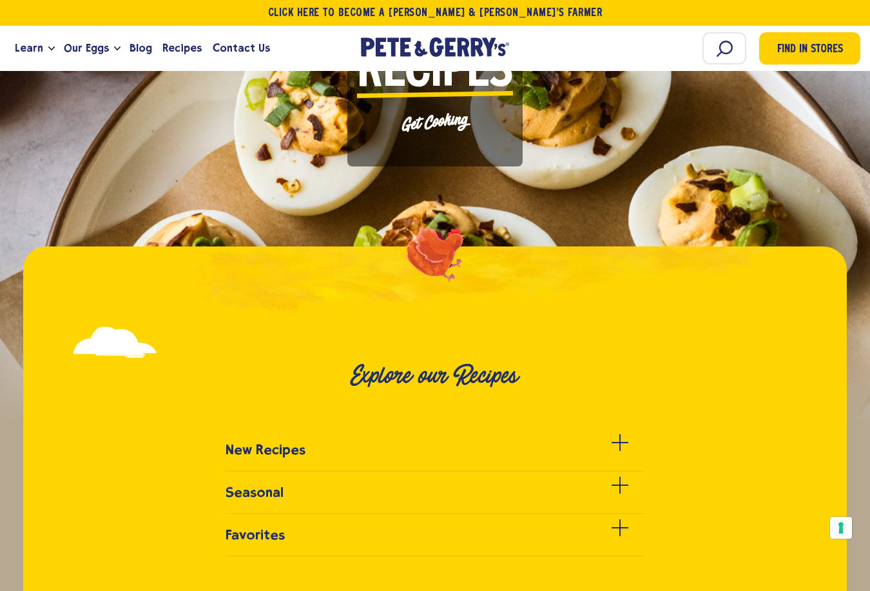
scroll to position [387, 0]
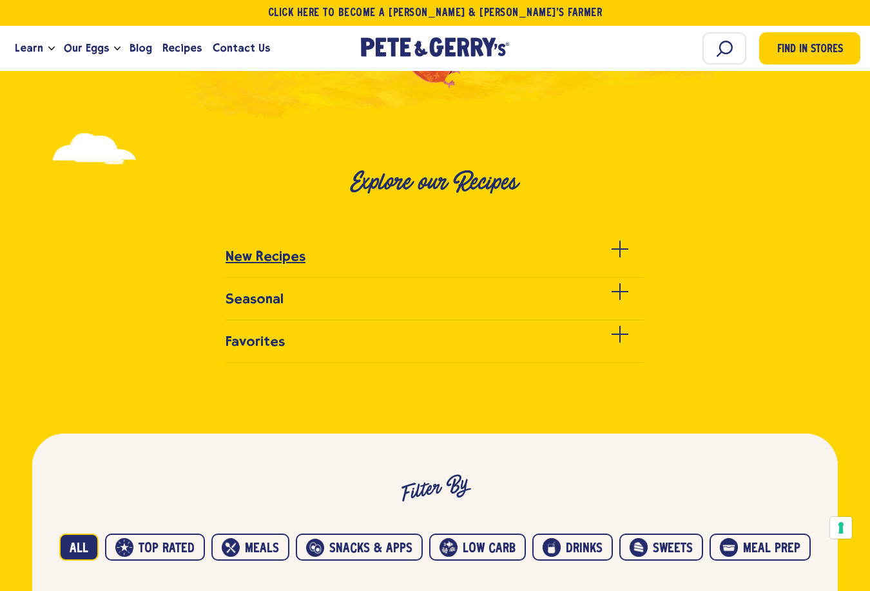
click at [291, 264] on link "New Recipes" at bounding box center [435, 263] width 419 height 30
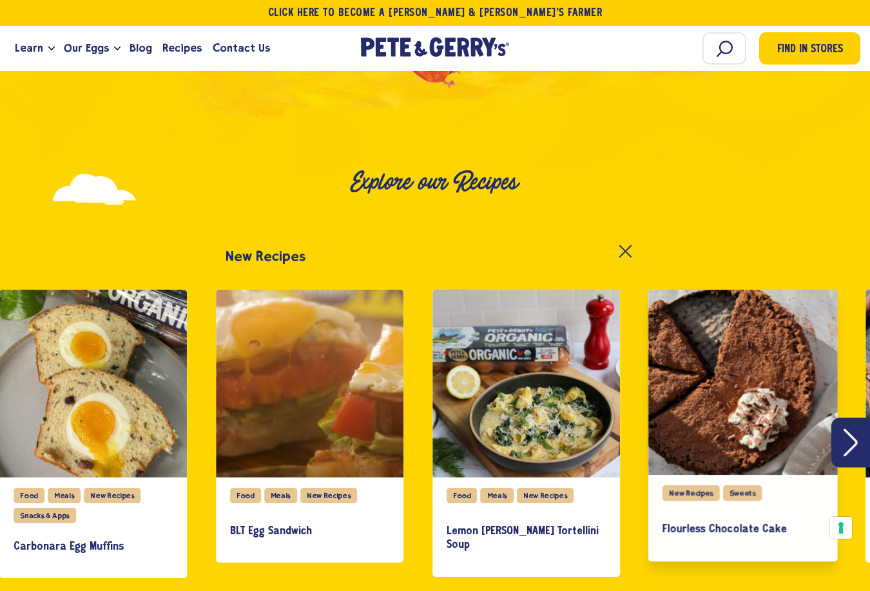
click at [692, 331] on div "slide 4 of 27" at bounding box center [743, 380] width 190 height 190
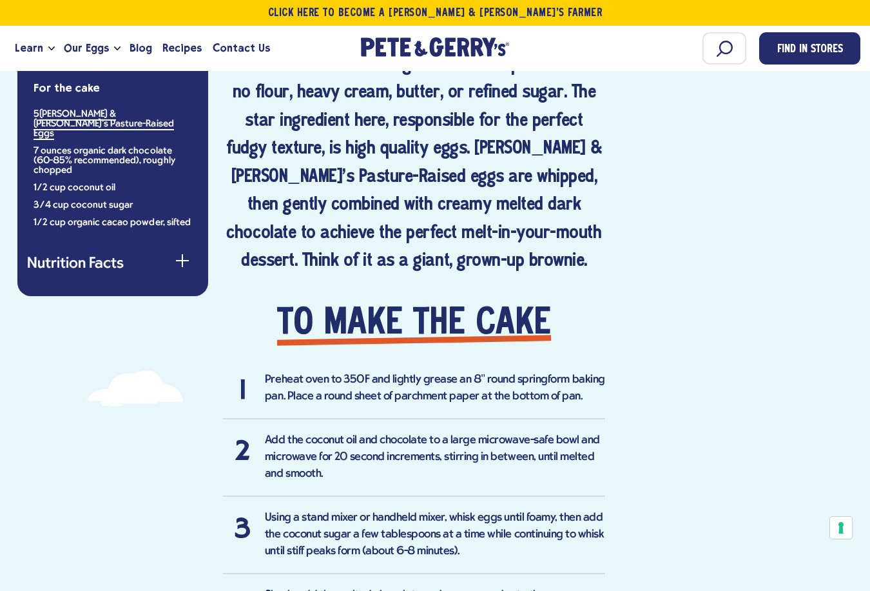
scroll to position [631, 0]
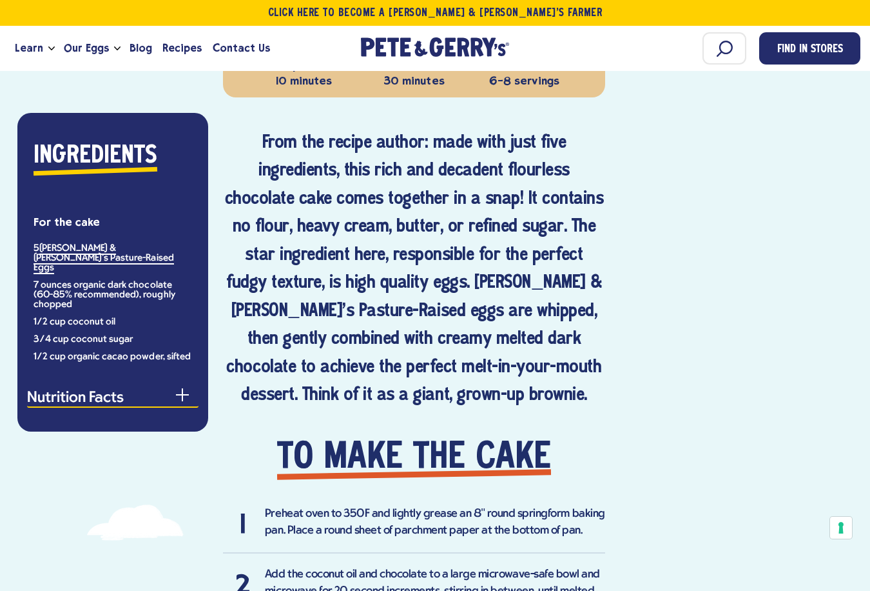
click at [71, 391] on button "Nutrition Facts" at bounding box center [112, 399] width 171 height 17
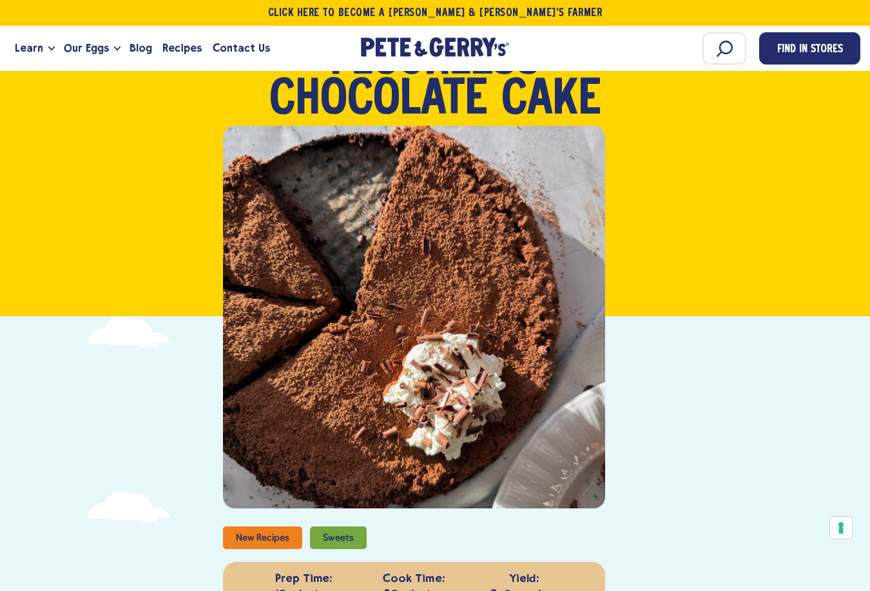
scroll to position [115, 0]
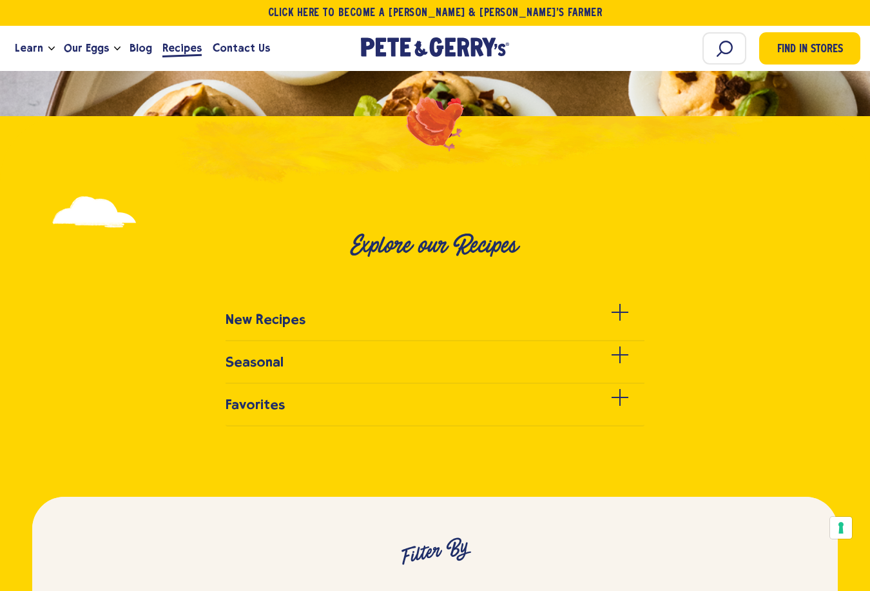
scroll to position [322, 0]
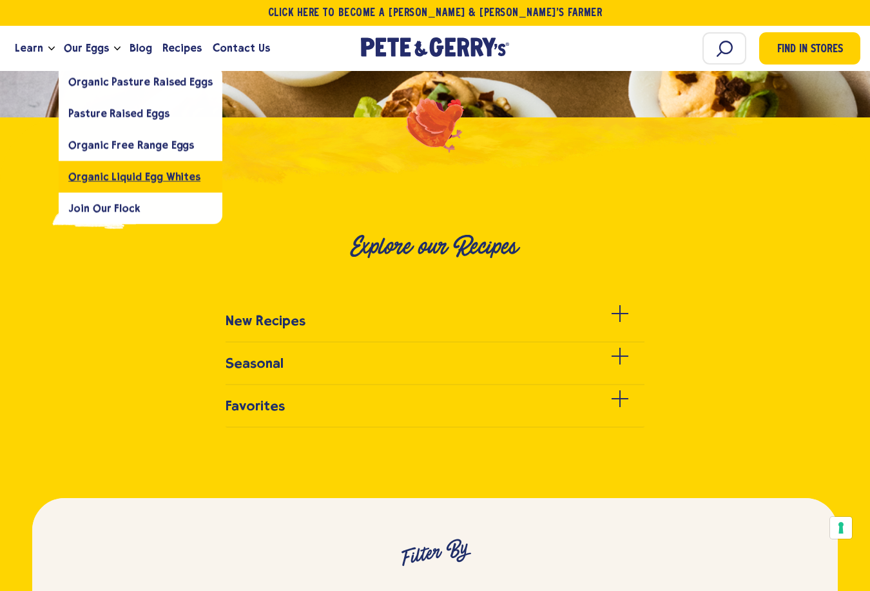
click at [118, 179] on span "Organic Liquid Egg Whites" at bounding box center [134, 176] width 132 height 12
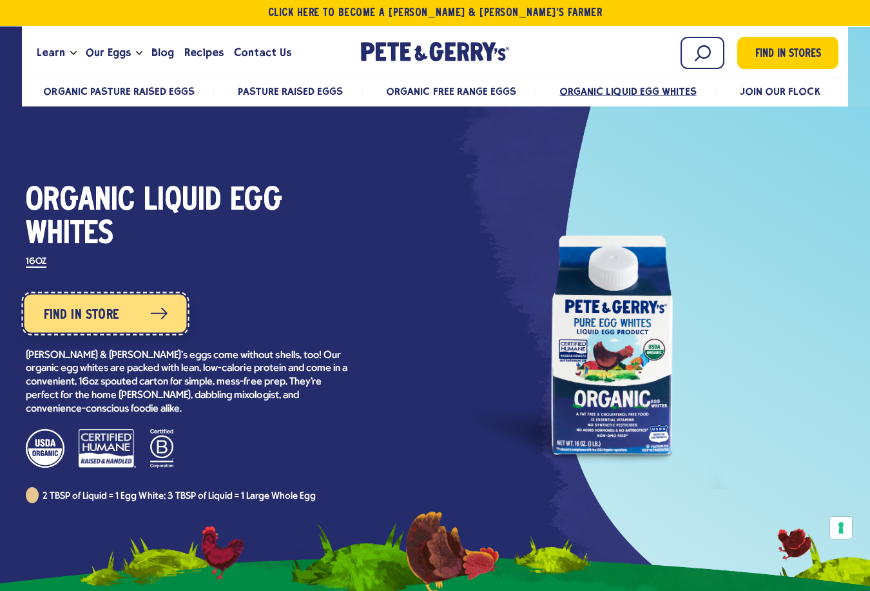
click at [119, 308] on link "Find in Store" at bounding box center [105, 313] width 162 height 38
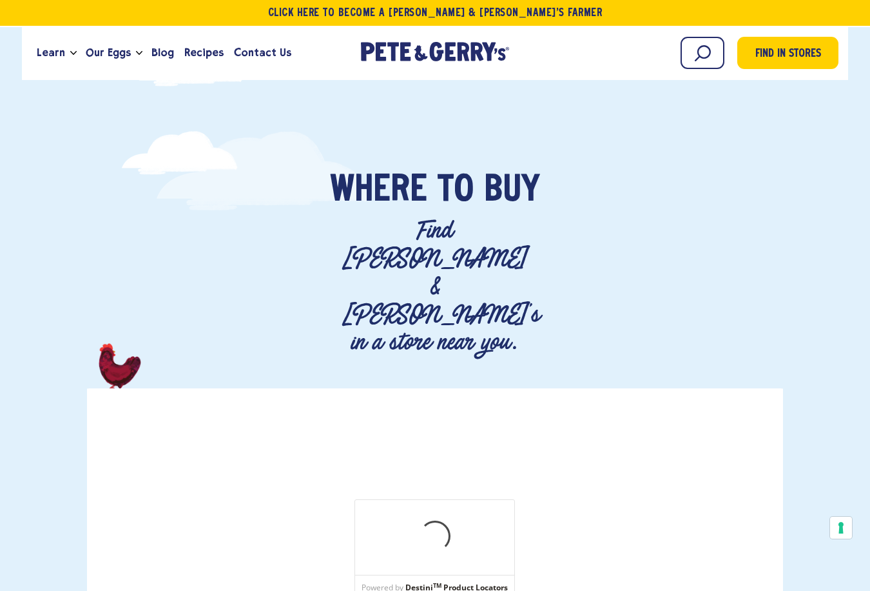
drag, startPoint x: 52, startPoint y: 428, endPoint x: 164, endPoint y: 139, distance: 309.6
click at [53, 425] on div "Where To Buy Find [PERSON_NAME] & [PERSON_NAME]'s in a store near you." at bounding box center [435, 440] width 870 height 539
